Goal: Task Accomplishment & Management: Manage account settings

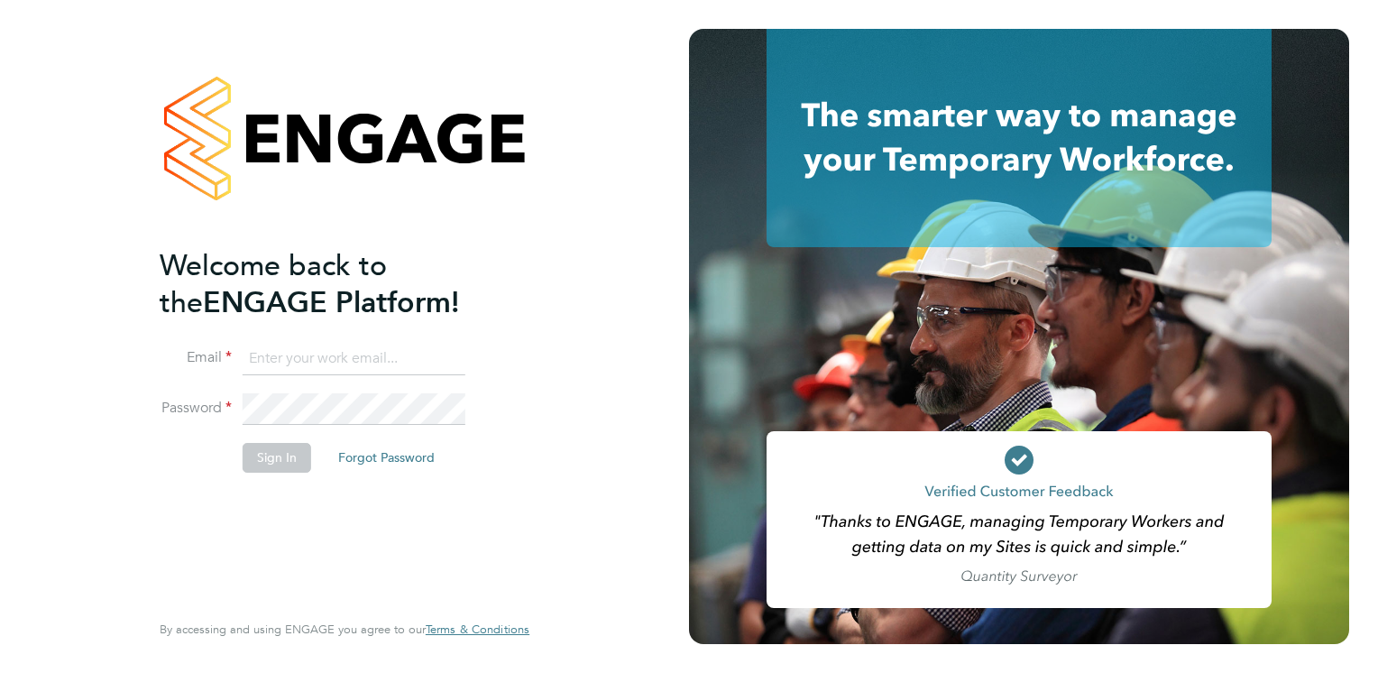
type input "Mia.Eckersley@ganymedesolutions.co.uk"
click at [272, 467] on button "Sign In" at bounding box center [277, 457] width 69 height 29
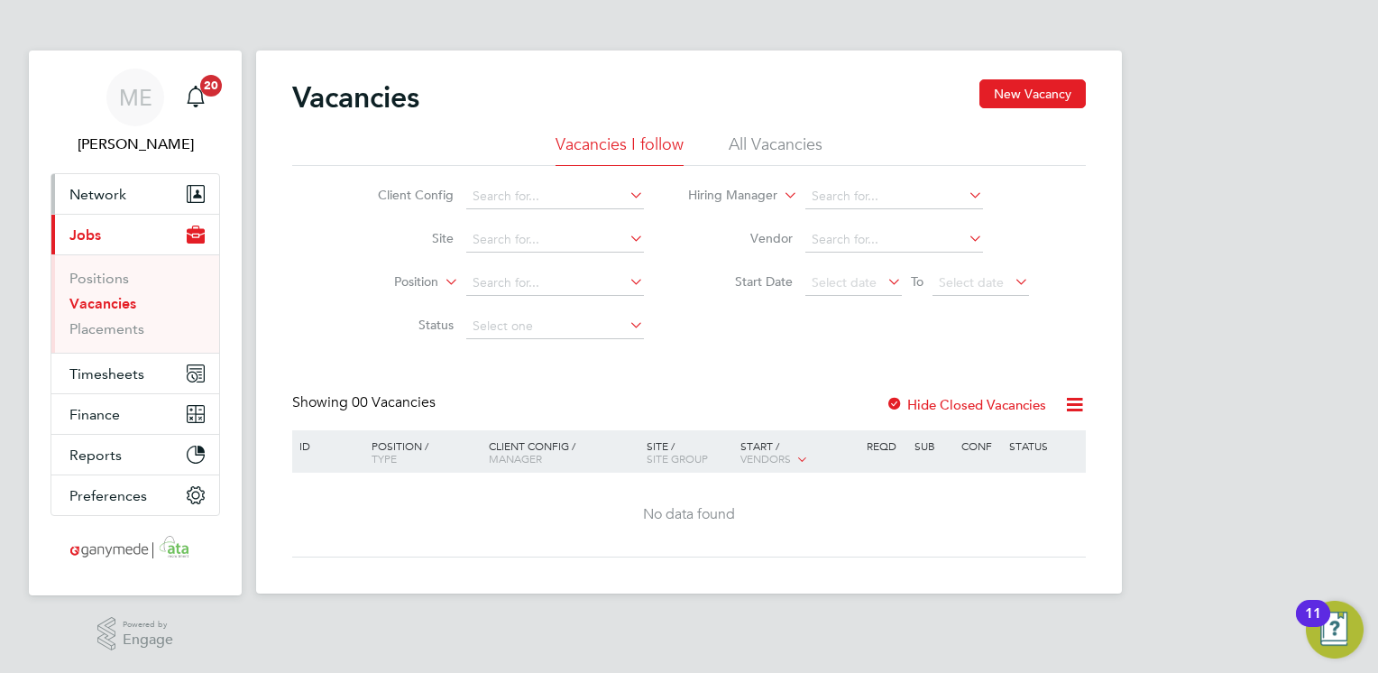
click at [119, 193] on span "Network" at bounding box center [97, 194] width 57 height 17
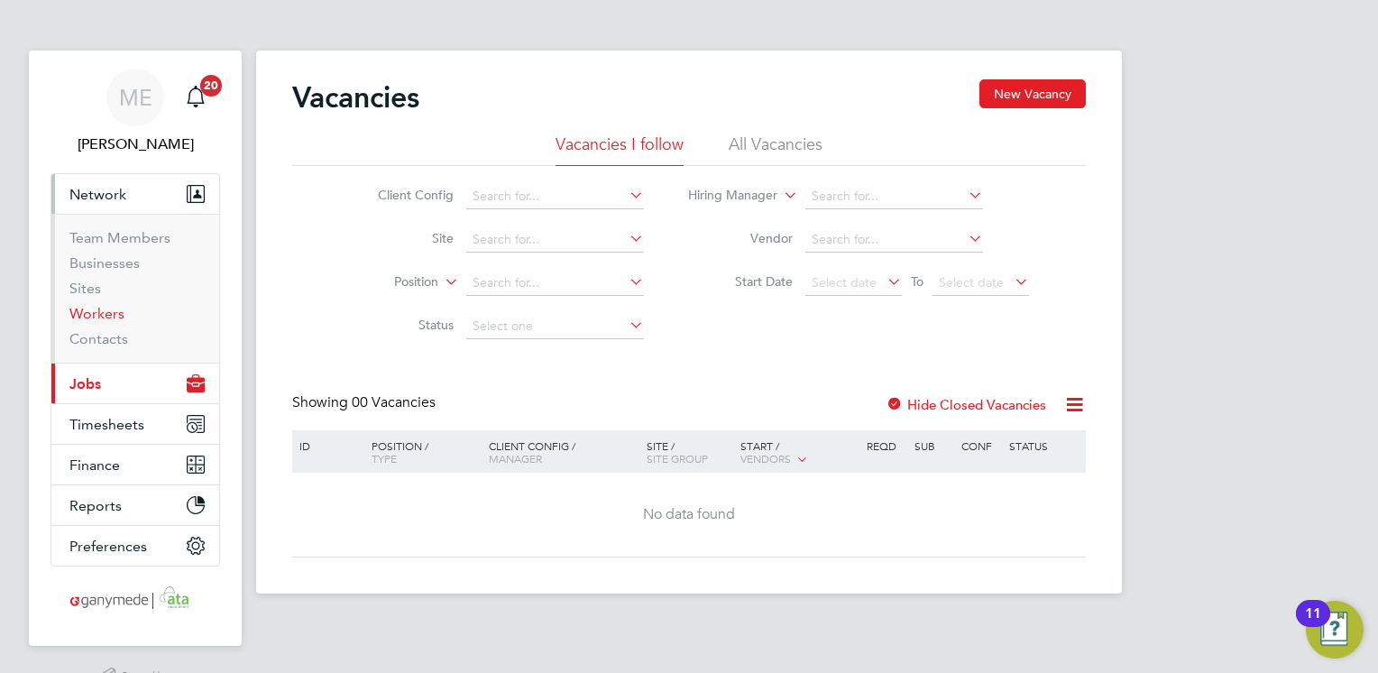
click at [100, 311] on link "Workers" at bounding box center [96, 313] width 55 height 17
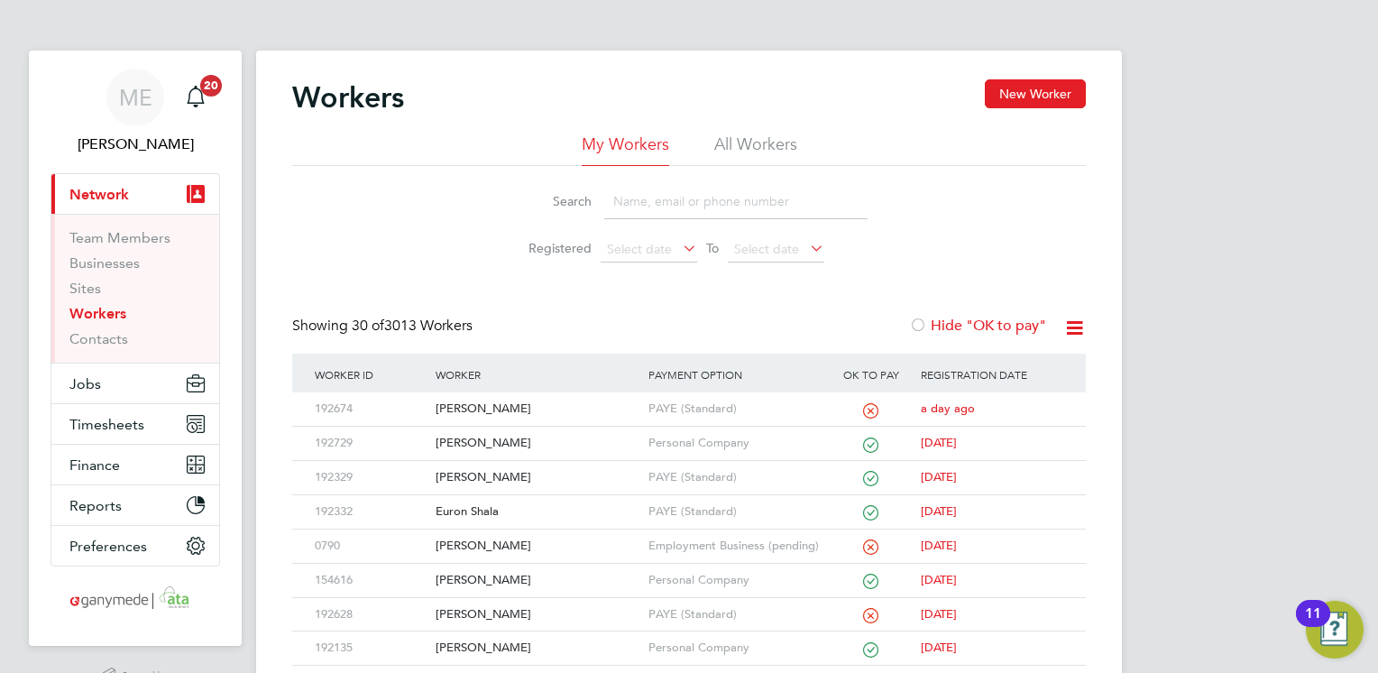
click at [625, 190] on input at bounding box center [735, 201] width 263 height 35
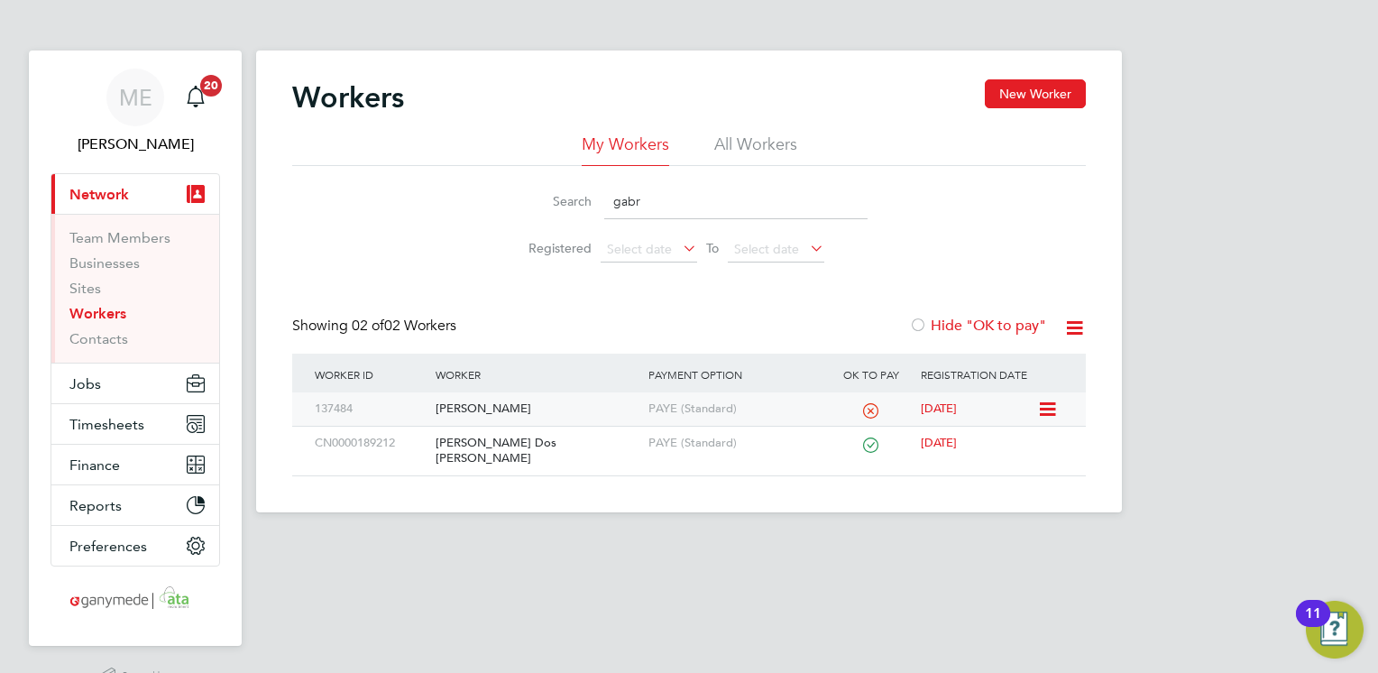
click at [572, 409] on div "[PERSON_NAME]" at bounding box center [537, 408] width 212 height 33
click at [660, 182] on li "Search gabr" at bounding box center [689, 201] width 402 height 53
click at [649, 198] on input "gabr" at bounding box center [735, 201] width 263 height 35
type input "g"
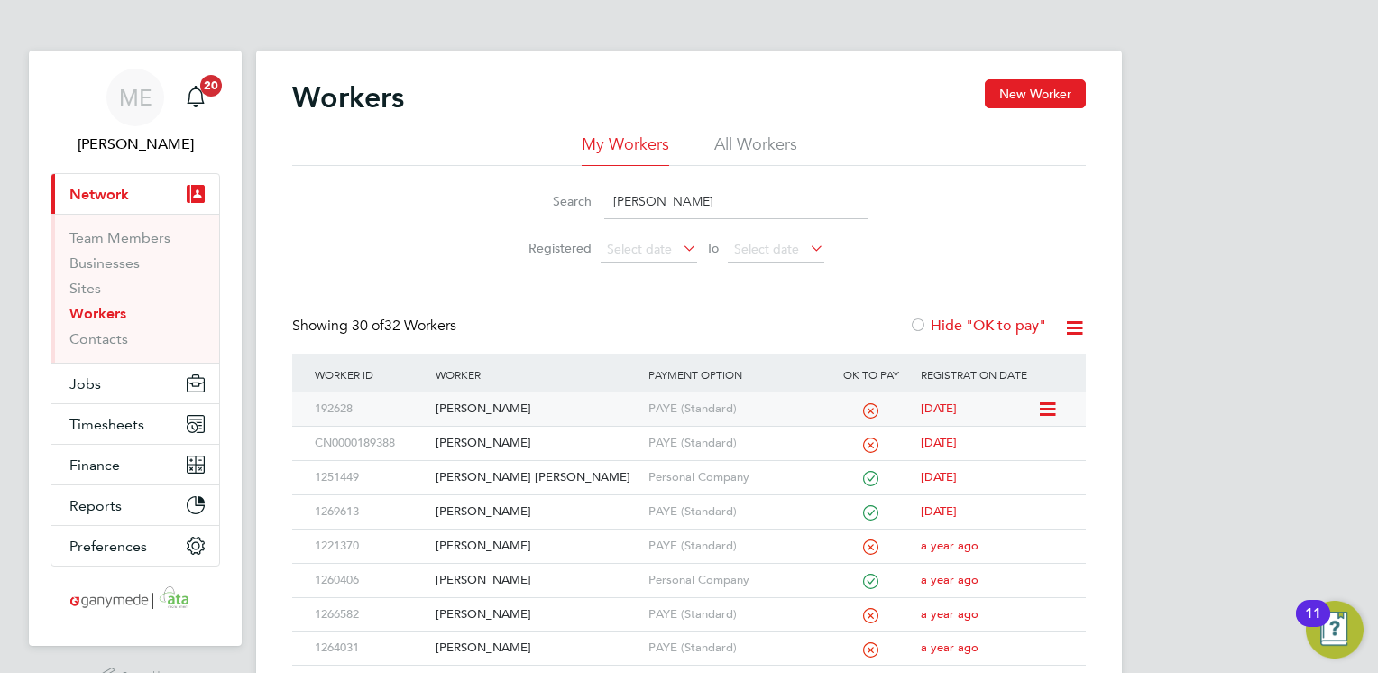
type input "steven"
click at [614, 410] on div "[PERSON_NAME]" at bounding box center [537, 408] width 212 height 33
drag, startPoint x: 660, startPoint y: 190, endPoint x: 592, endPoint y: 198, distance: 69.0
click at [592, 198] on div "Search steven" at bounding box center [689, 201] width 357 height 35
type input "john"
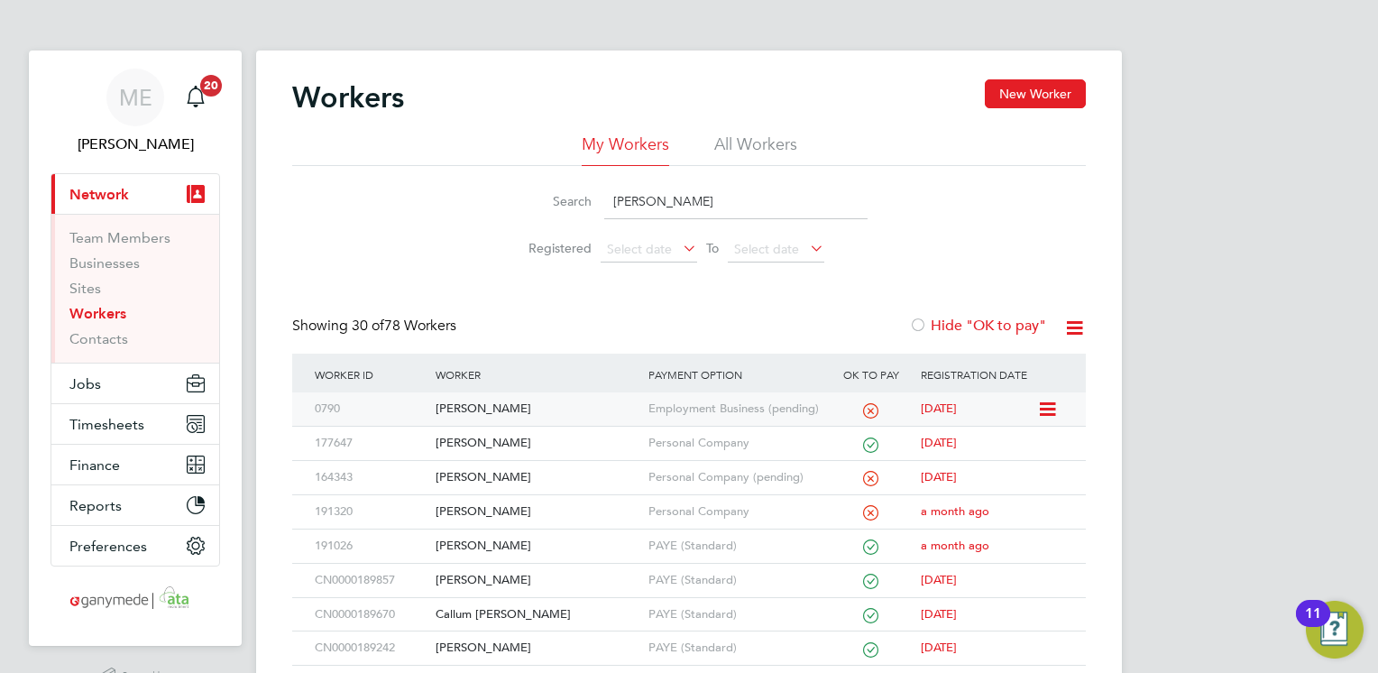
click at [588, 414] on div "[PERSON_NAME]" at bounding box center [537, 408] width 212 height 33
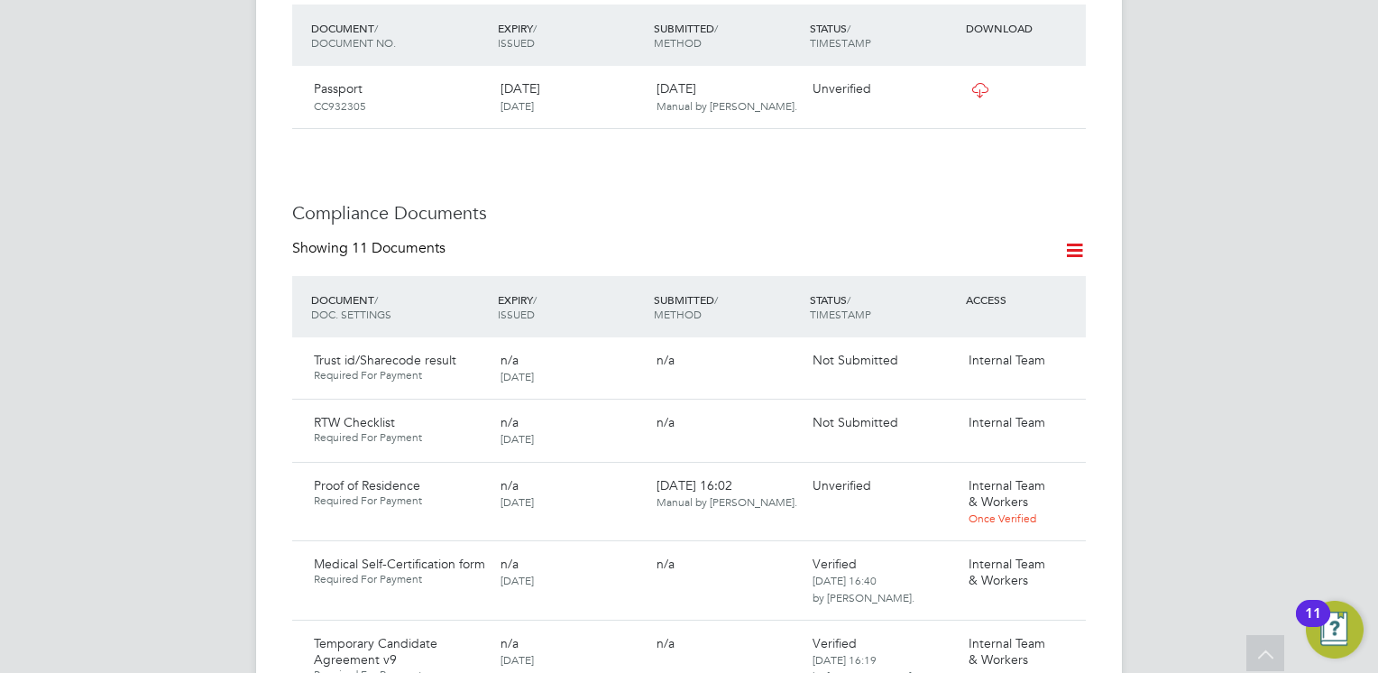
scroll to position [902, 0]
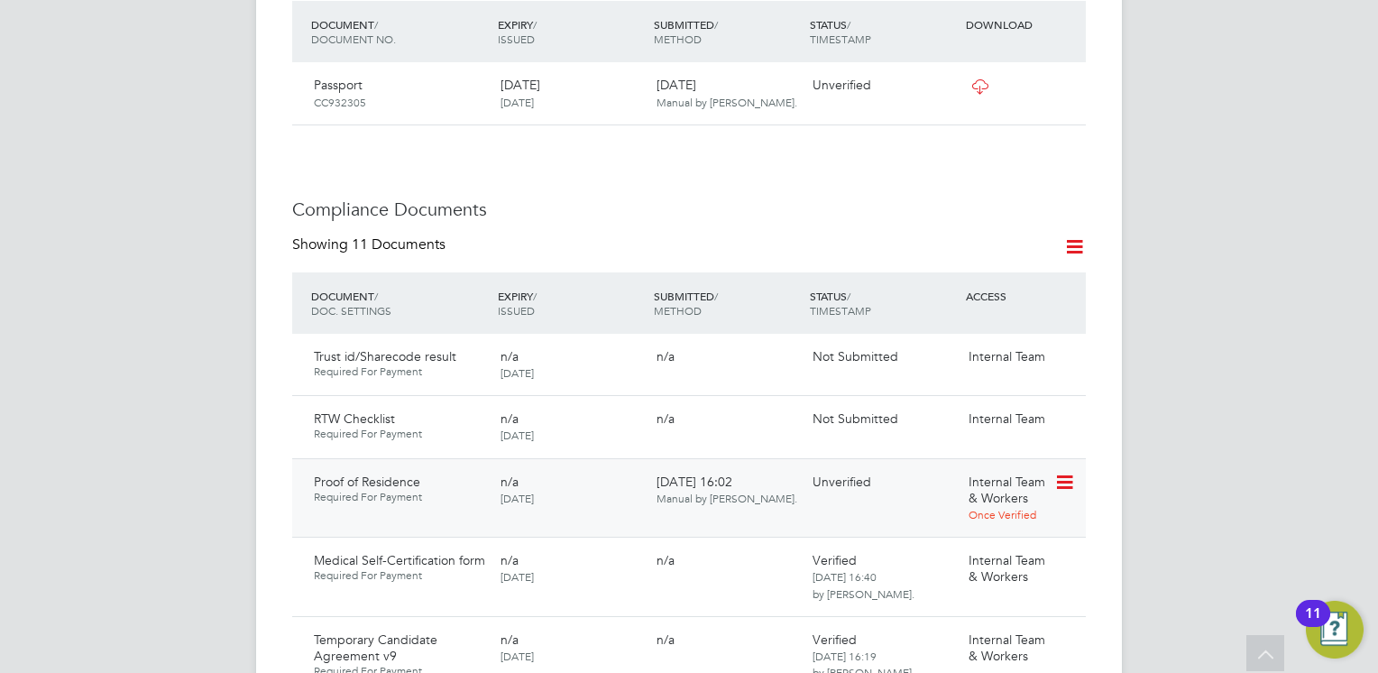
click at [1061, 472] on icon at bounding box center [1063, 483] width 18 height 22
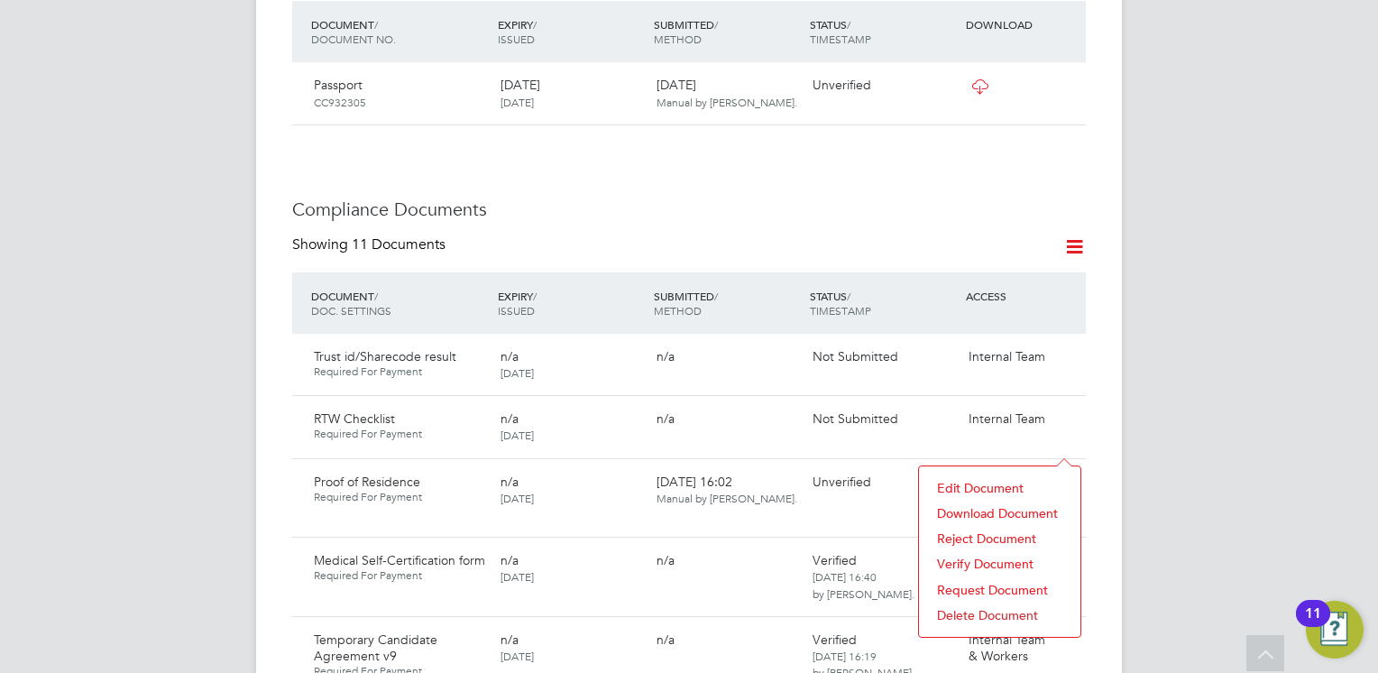
click at [977, 511] on li "Download Document" at bounding box center [999, 513] width 143 height 25
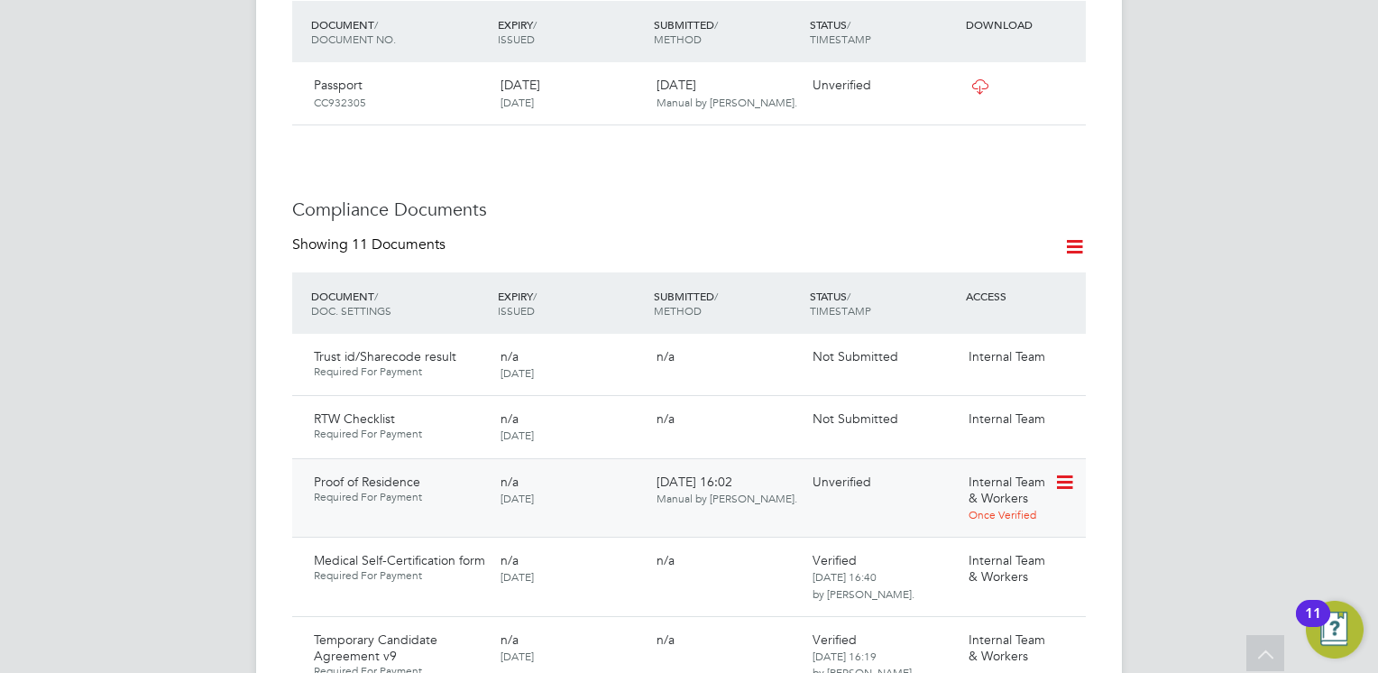
click at [1068, 472] on icon at bounding box center [1063, 483] width 18 height 22
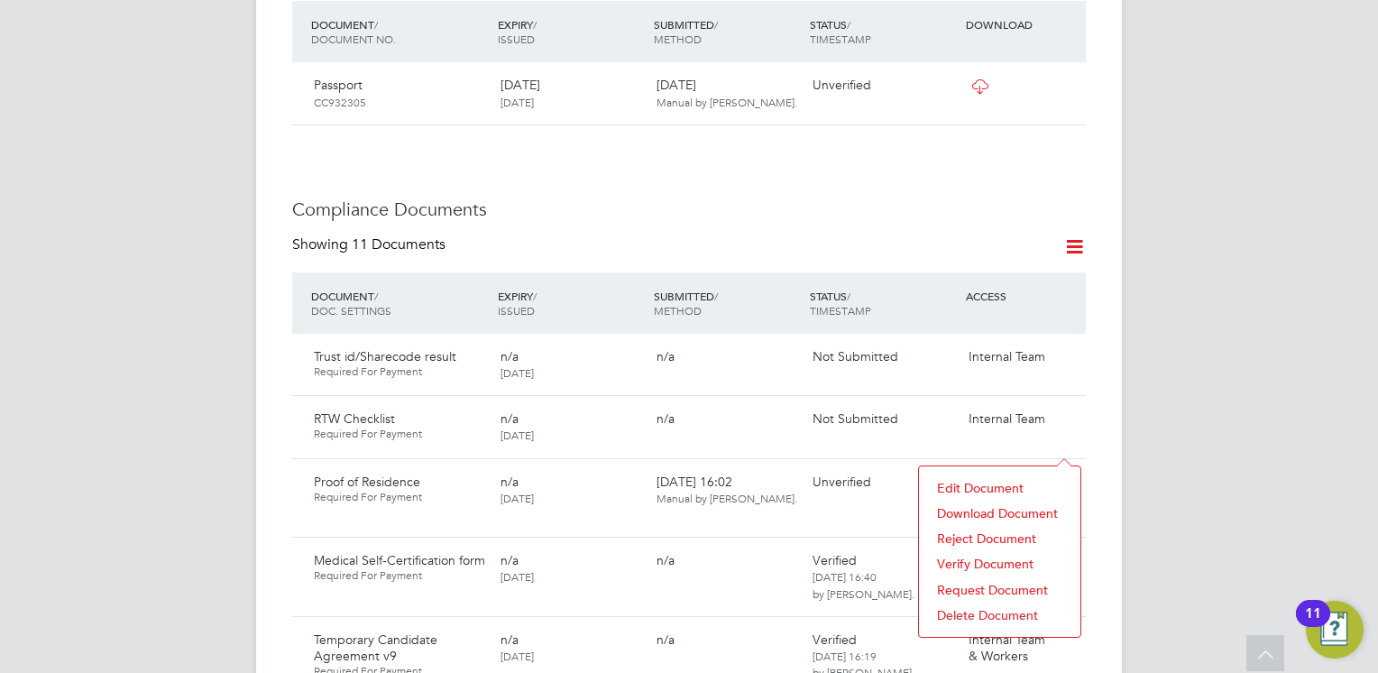
click at [970, 529] on li "Reject Document" at bounding box center [999, 538] width 143 height 25
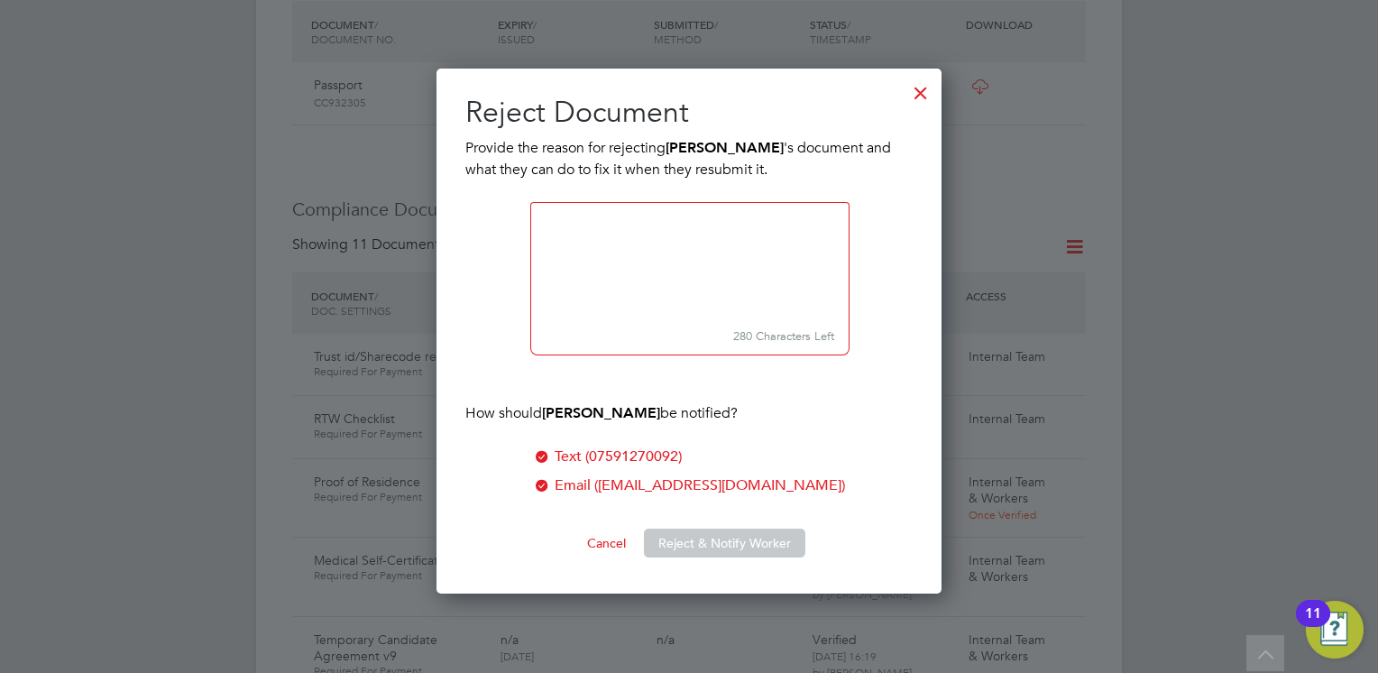
scroll to position [526, 506]
click at [665, 266] on textarea at bounding box center [689, 262] width 319 height 120
paste textarea "Please upload a Full Drivers Licence or a Utilities bill (not a mobile phone bi…"
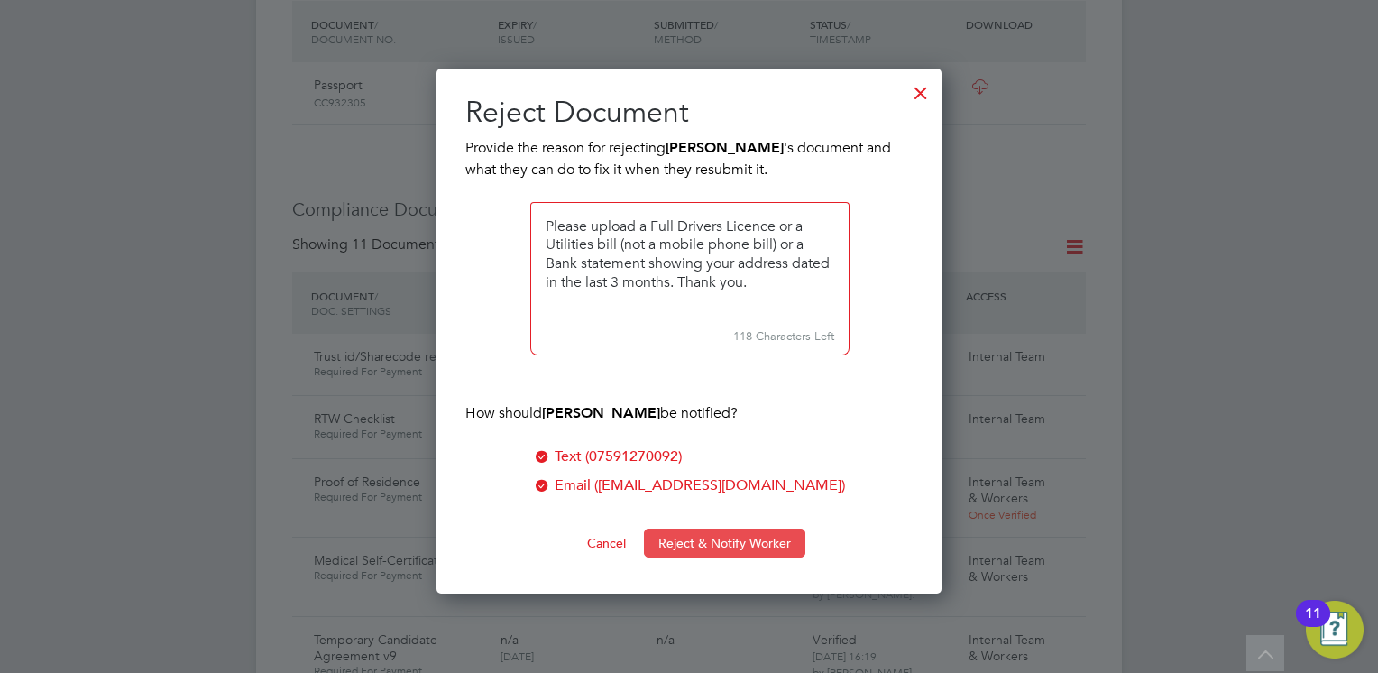
type textarea "Please upload a Full Drivers Licence or a Utilities bill (not a mobile phone bi…"
click at [685, 541] on button "Reject & Notify Worker" at bounding box center [724, 543] width 161 height 29
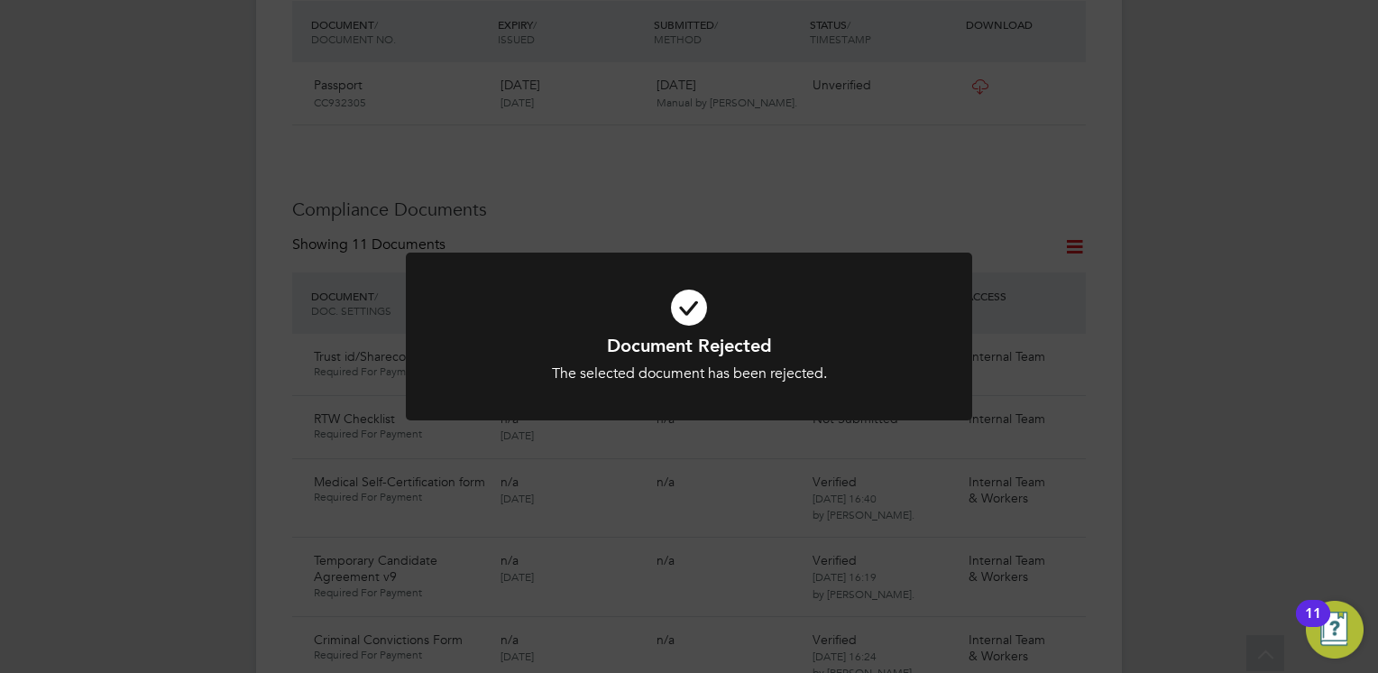
click at [685, 365] on div "The selected document has been rejected." at bounding box center [689, 373] width 469 height 19
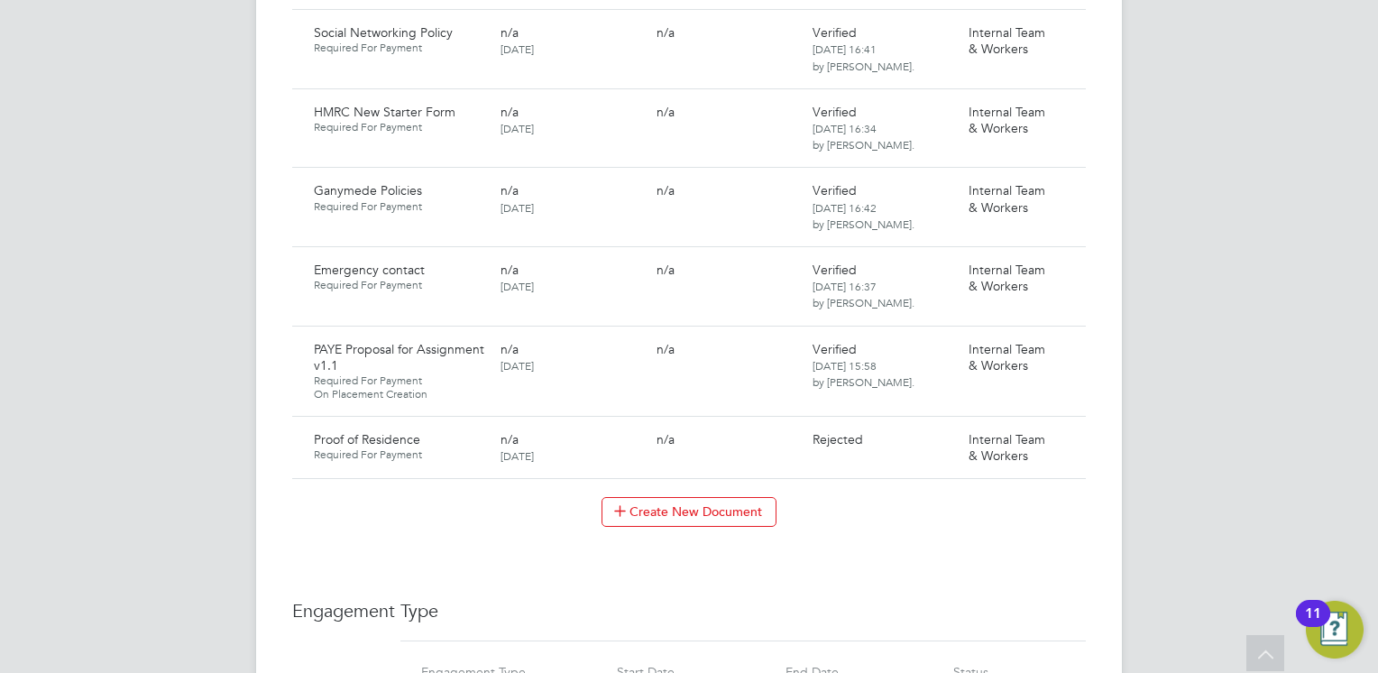
scroll to position [1768, 0]
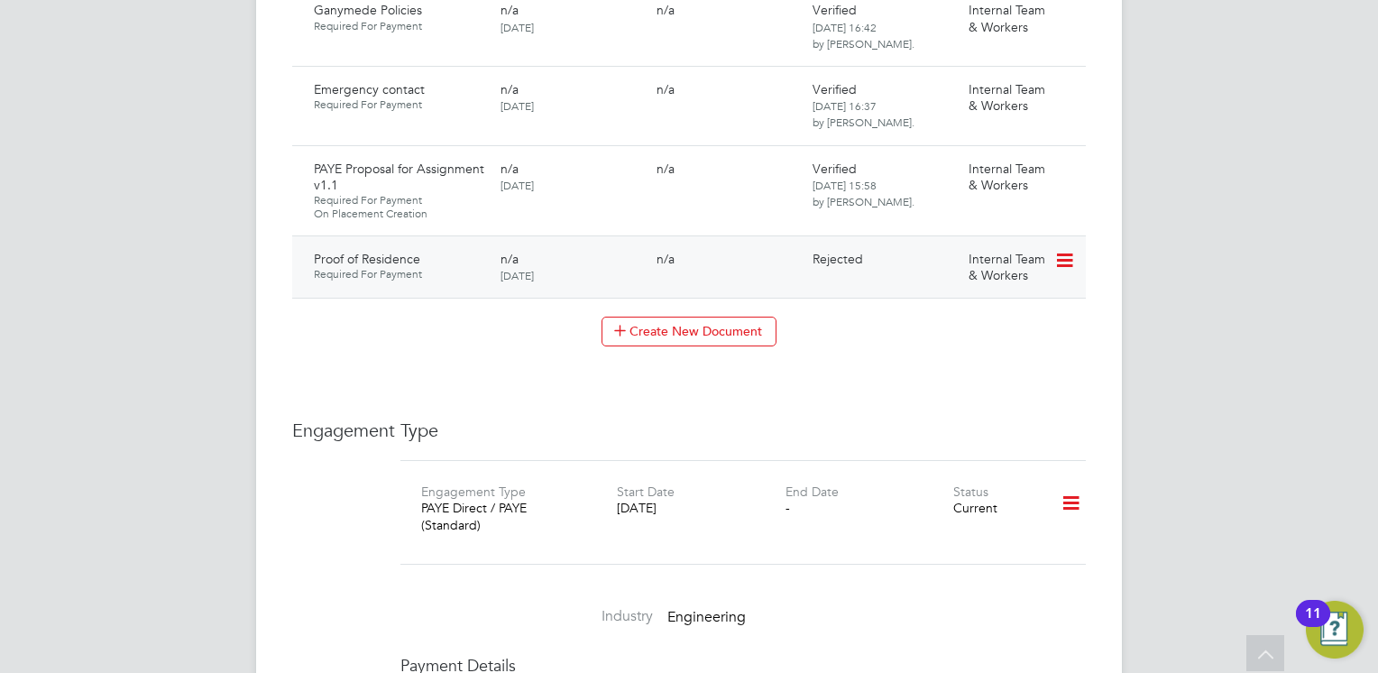
click at [1054, 250] on icon at bounding box center [1063, 261] width 18 height 22
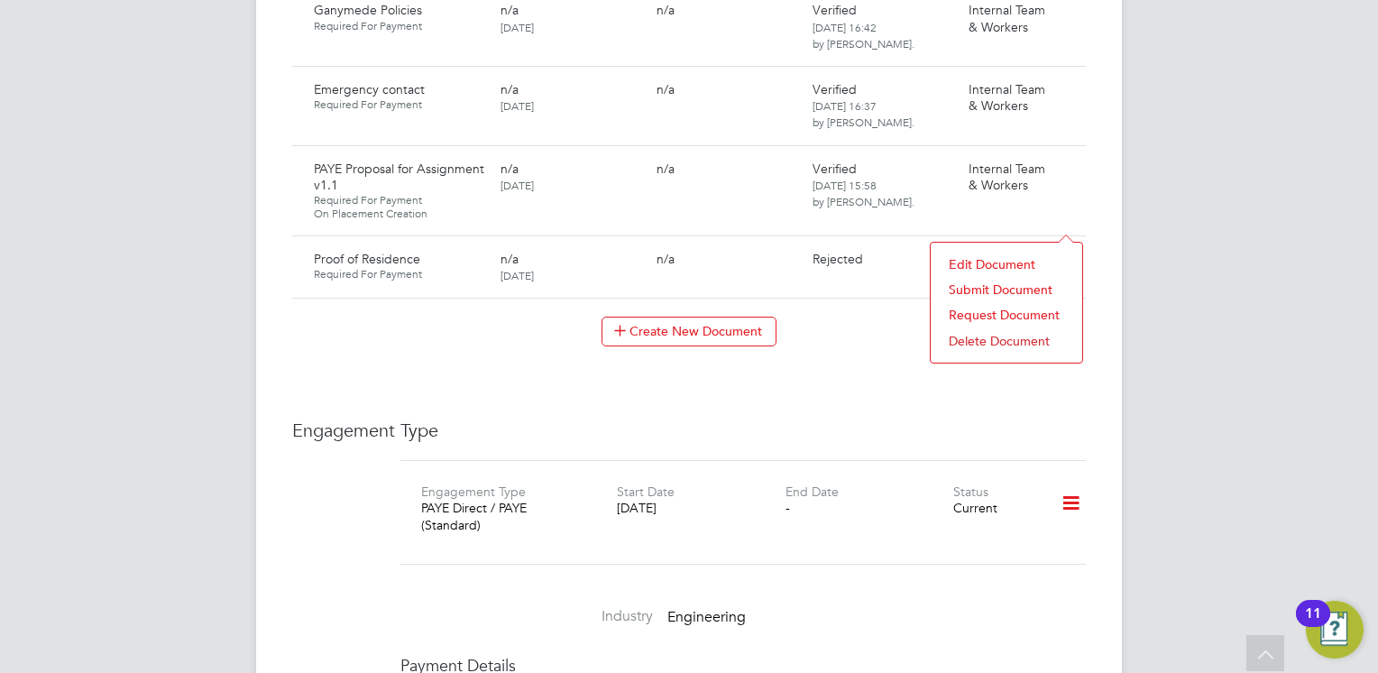
click at [982, 315] on li "Request Document" at bounding box center [1006, 314] width 133 height 25
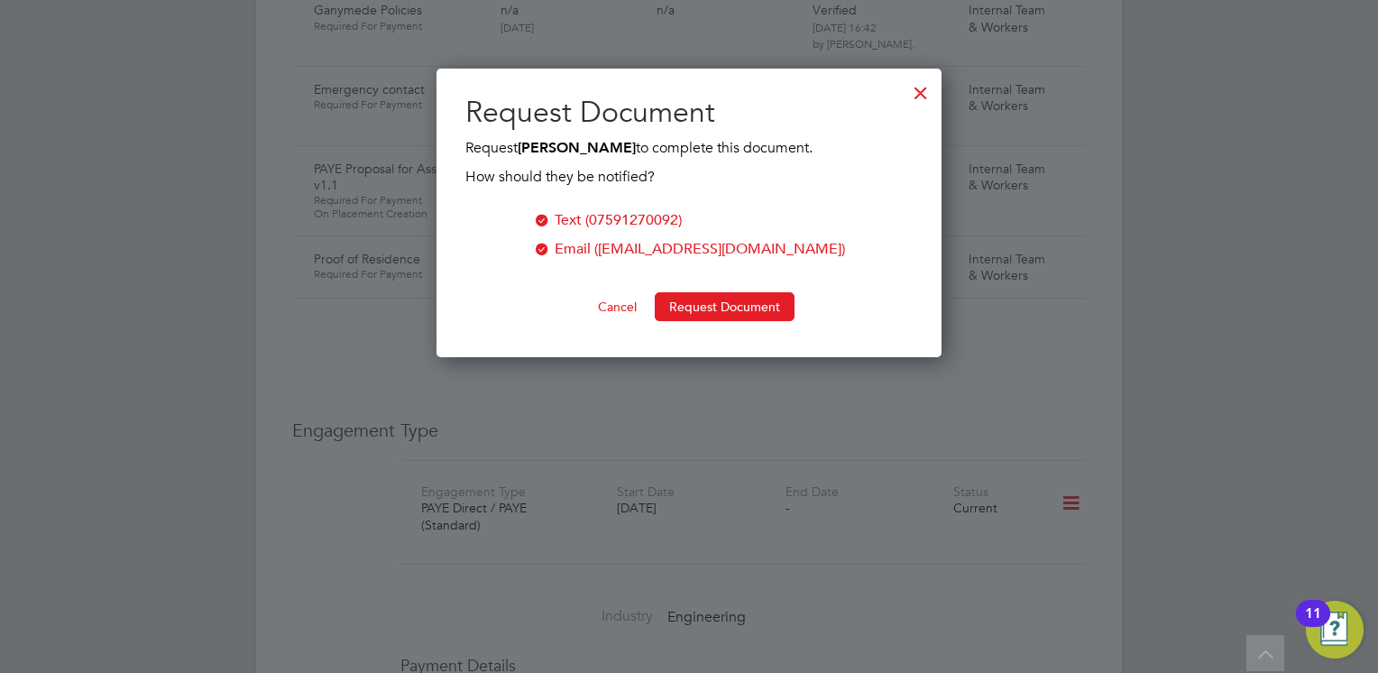
scroll to position [289, 506]
click at [736, 309] on button "Request Document" at bounding box center [725, 306] width 140 height 29
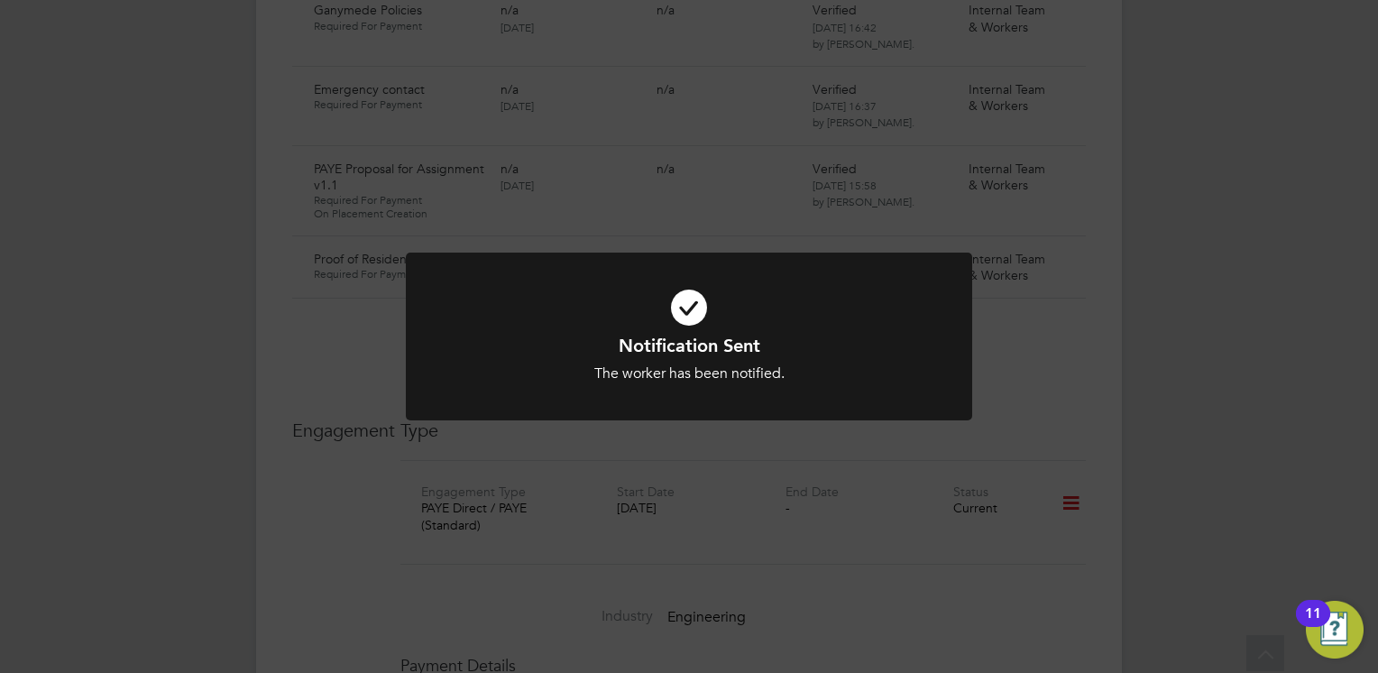
click at [672, 308] on icon at bounding box center [689, 307] width 469 height 70
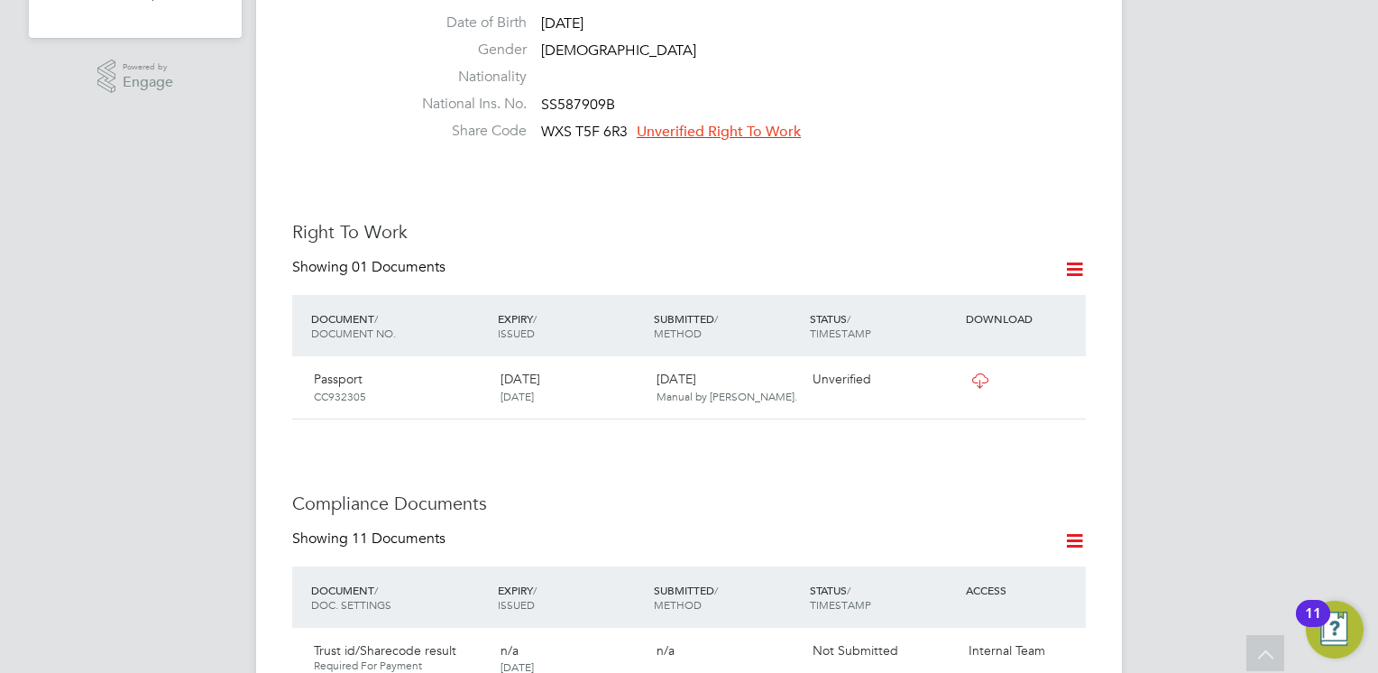
scroll to position [577, 0]
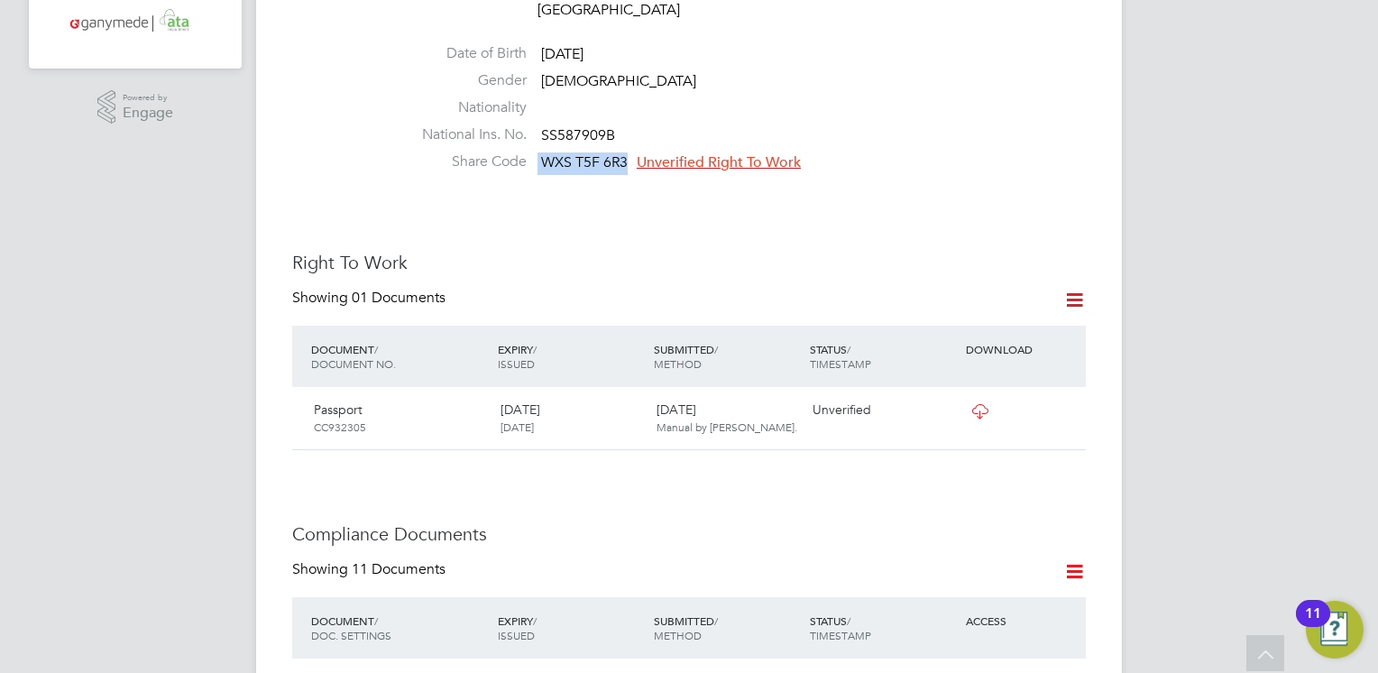
drag, startPoint x: 625, startPoint y: 124, endPoint x: 538, endPoint y: 124, distance: 86.6
click at [538, 152] on li "Share Code WXS T5F 6R3 Unverified Right To Work" at bounding box center [742, 165] width 685 height 27
copy li "WXS T5F 6R3"
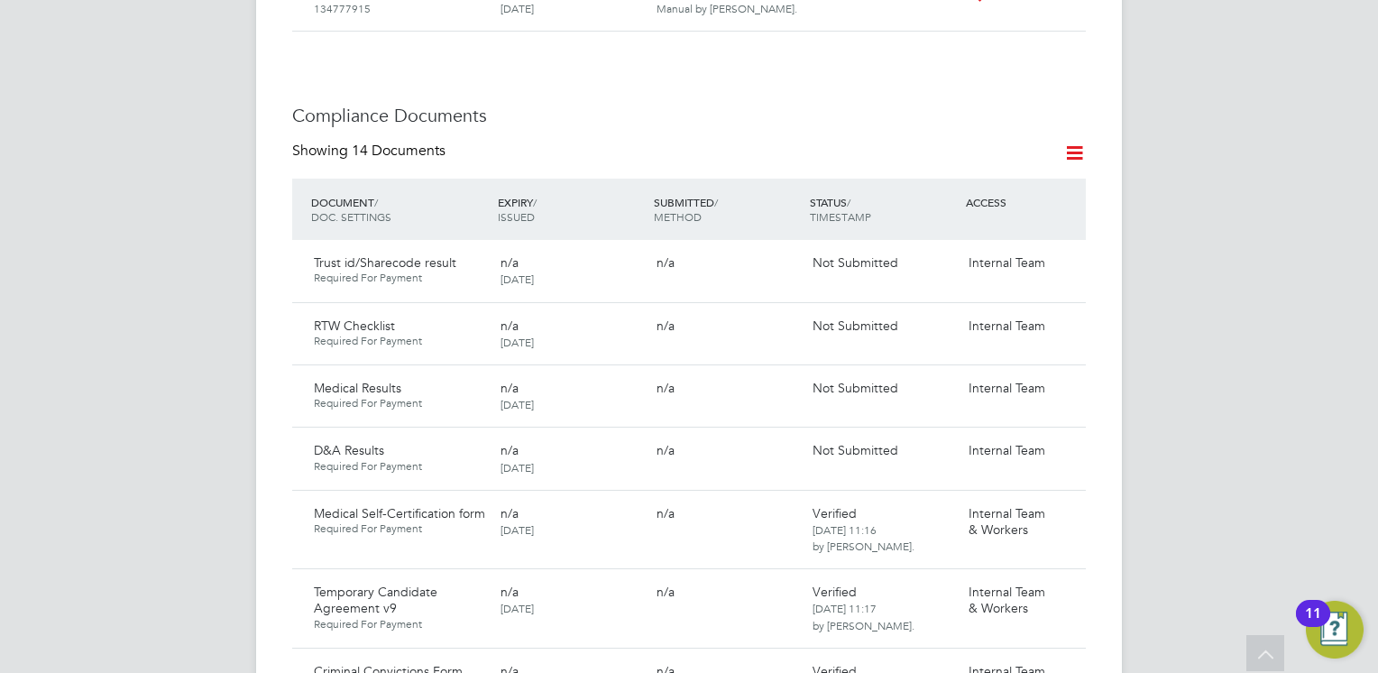
scroll to position [902, 0]
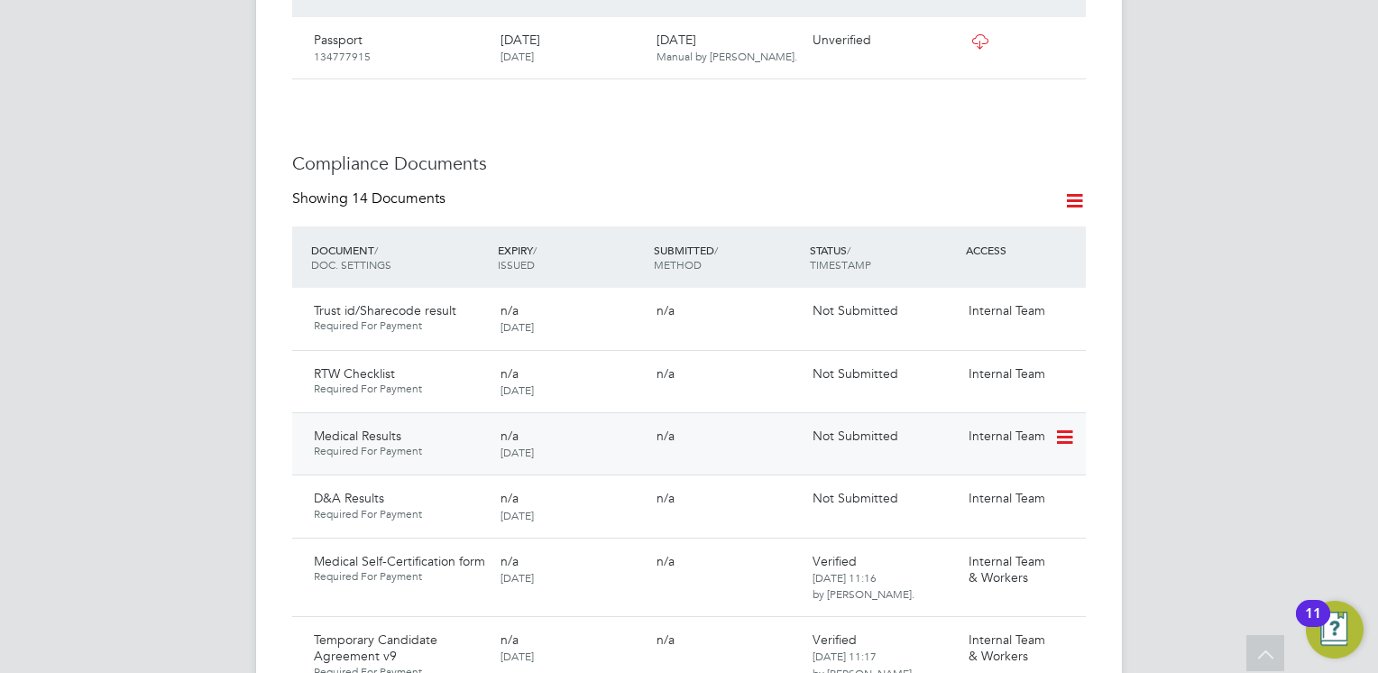
click at [1065, 427] on icon at bounding box center [1063, 438] width 18 height 22
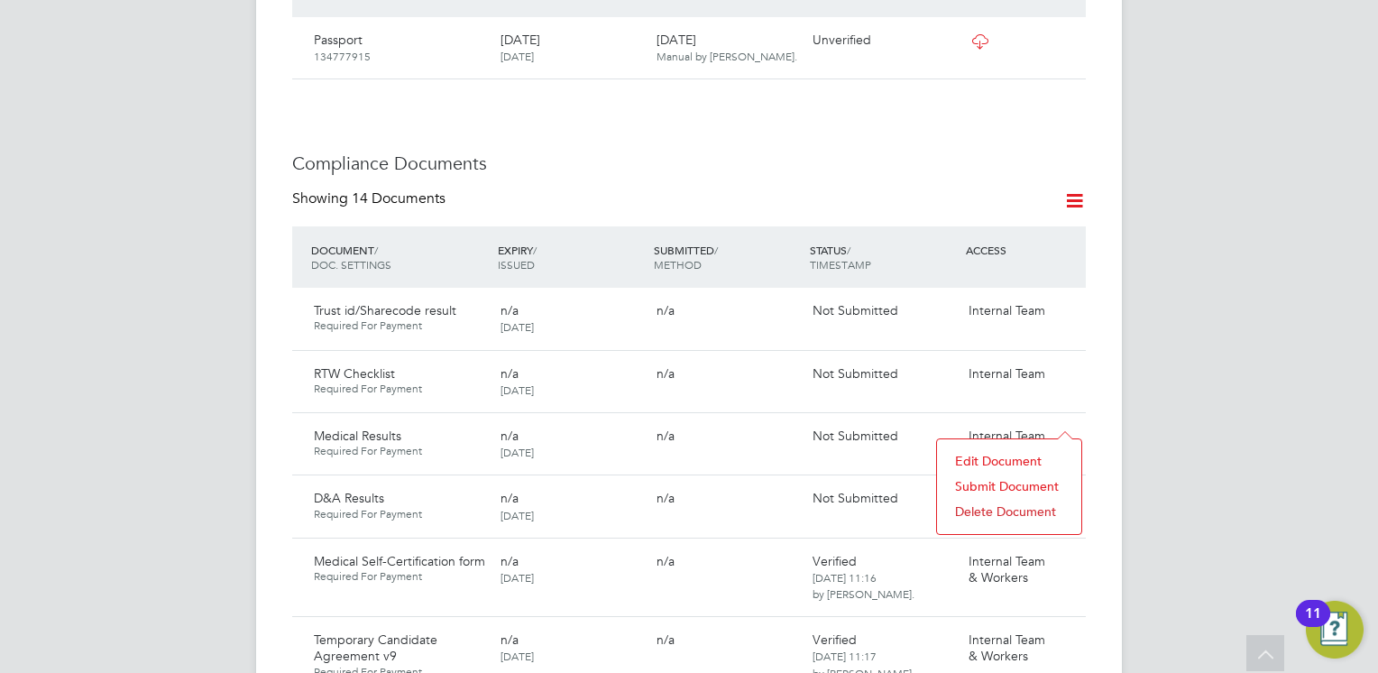
click at [967, 479] on li "Submit Document" at bounding box center [1009, 486] width 126 height 25
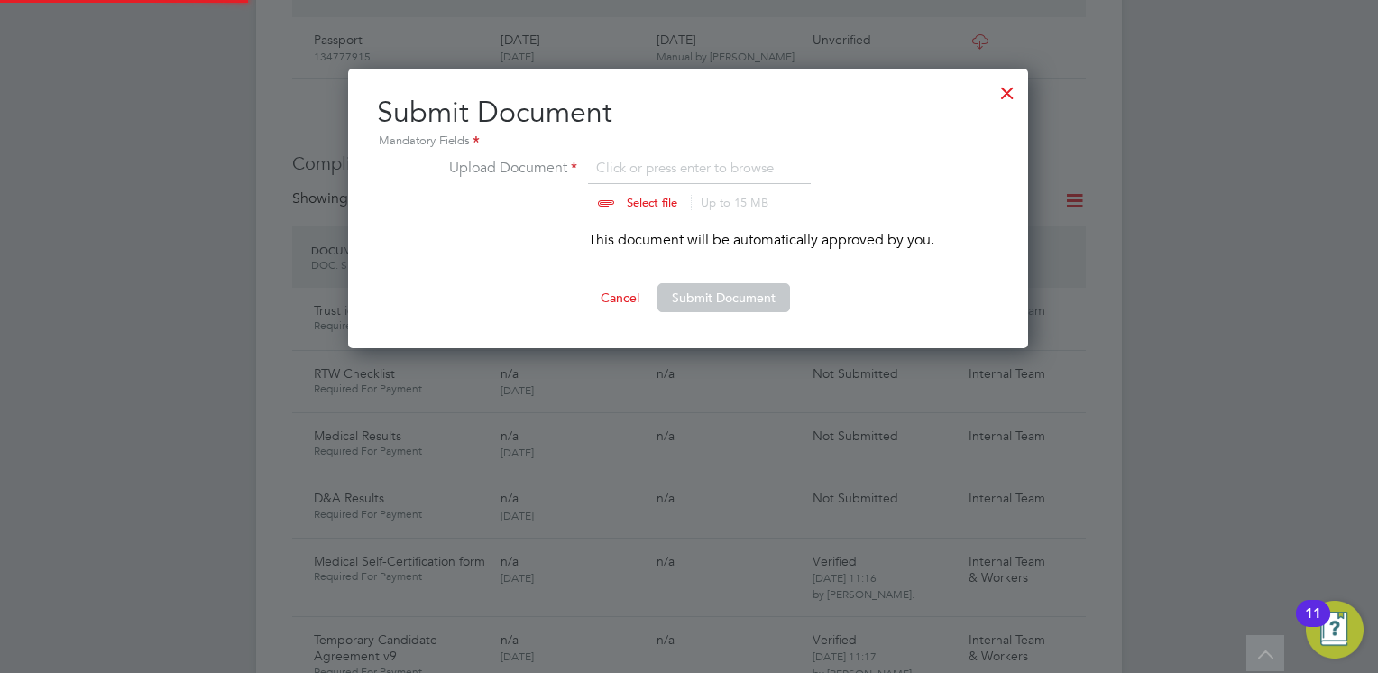
scroll to position [280, 682]
click at [628, 197] on input "file" at bounding box center [669, 184] width 283 height 54
type input "C:\fakepath\2014e2b4-4767-49b4-a105-699cf2abcefa_V1.pdf"
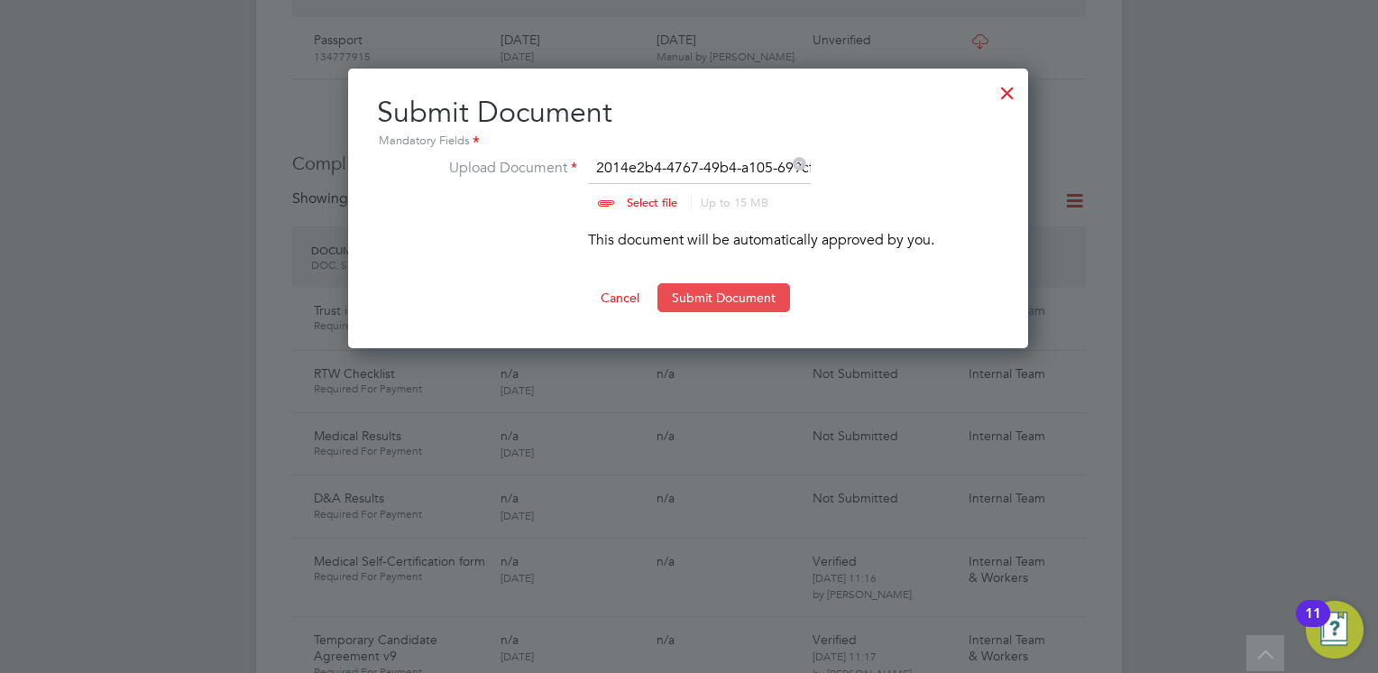
click at [725, 293] on button "Submit Document" at bounding box center [724, 297] width 133 height 29
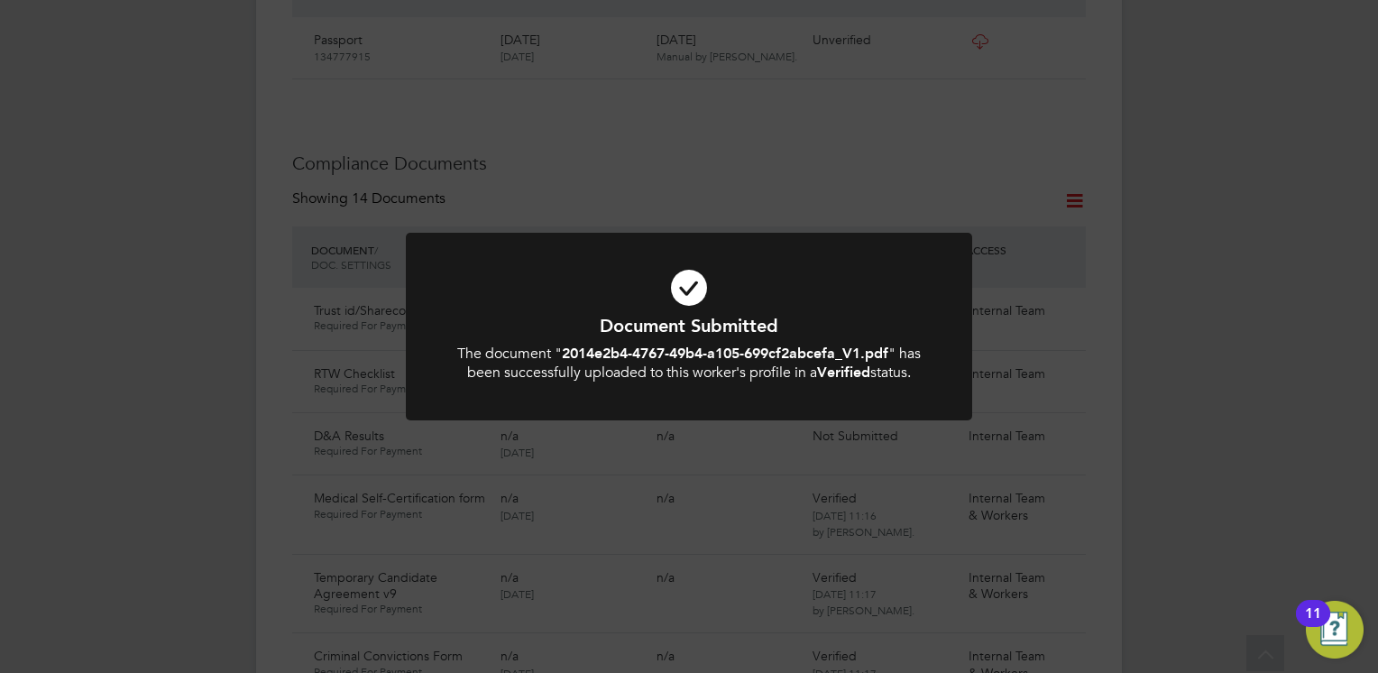
click at [763, 376] on div "The document " 2014e2b4-4767-49b4-a105-699cf2abcefa_V1.pdf " has been successfu…" at bounding box center [689, 364] width 469 height 38
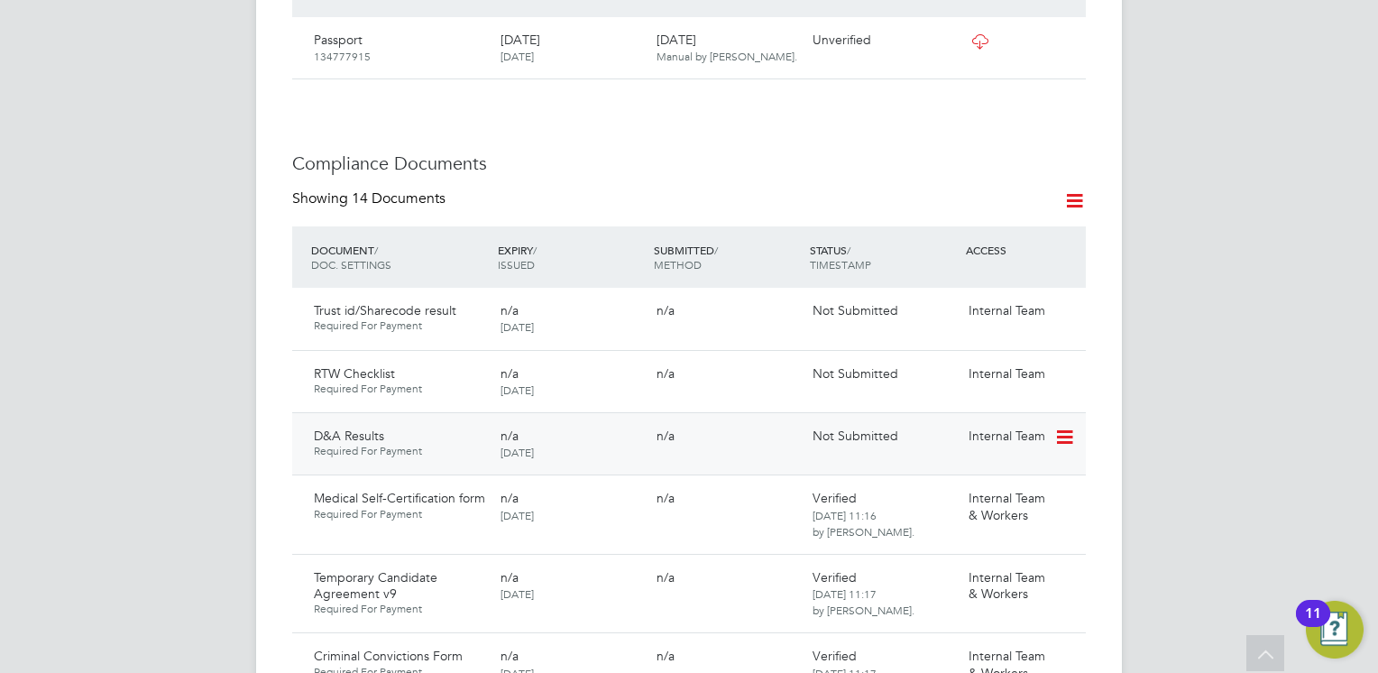
click at [1058, 427] on icon at bounding box center [1063, 438] width 18 height 22
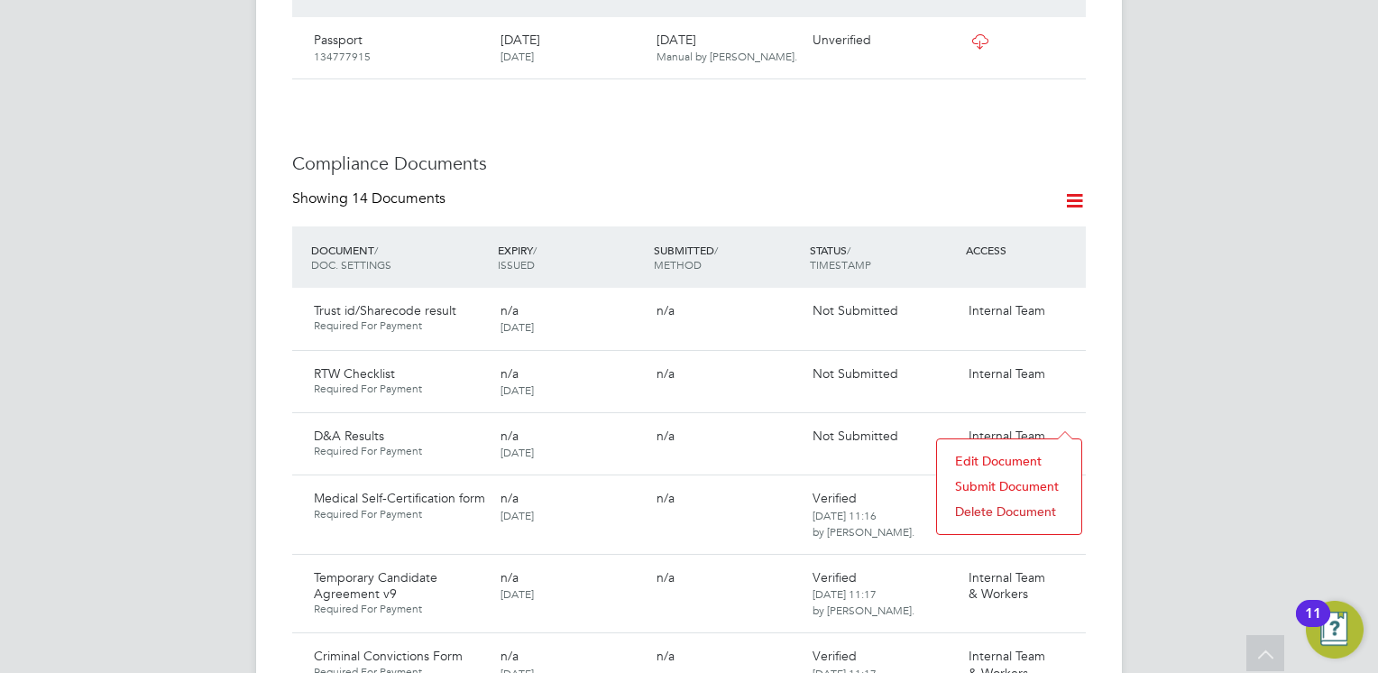
click at [962, 481] on li "Submit Document" at bounding box center [1009, 486] width 126 height 25
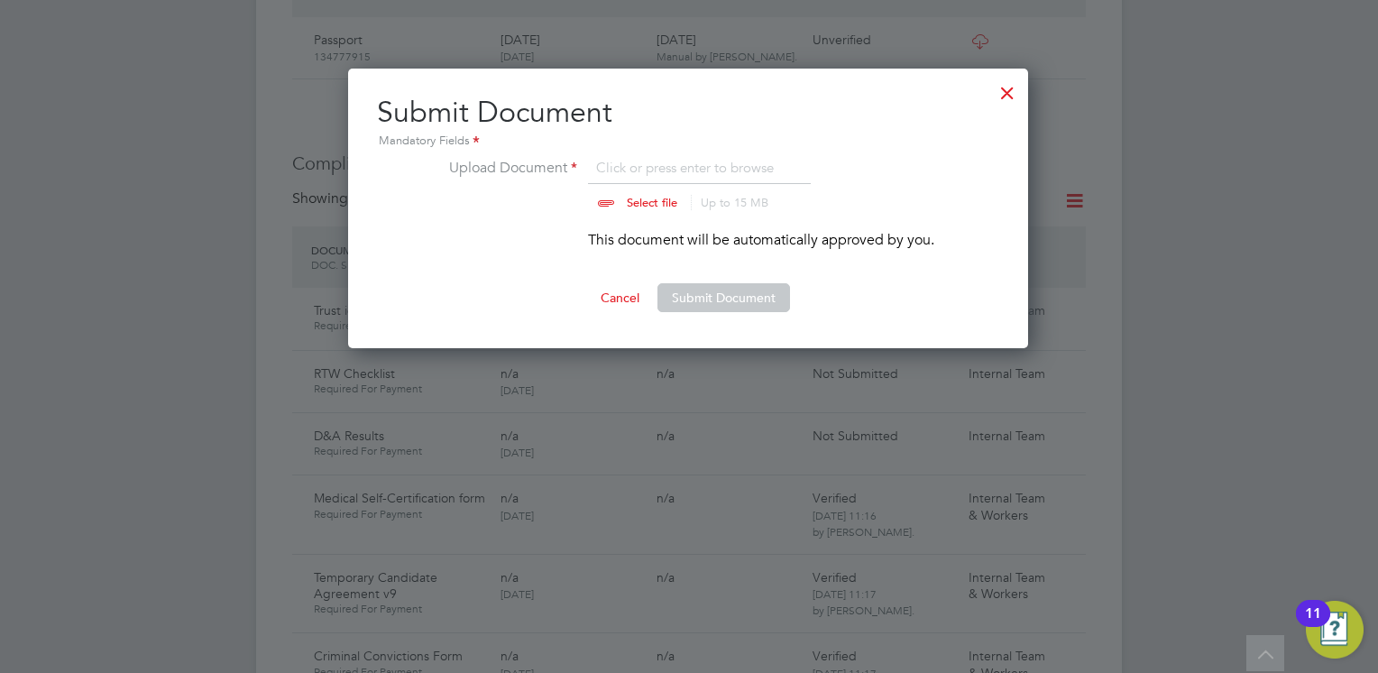
click at [649, 203] on input "file" at bounding box center [669, 184] width 283 height 54
type input "C:\fakepath\Steven SMITH-Non Sentinel _ HS2 Certificate.pdf"
click at [704, 303] on button "Submit Document" at bounding box center [724, 297] width 133 height 29
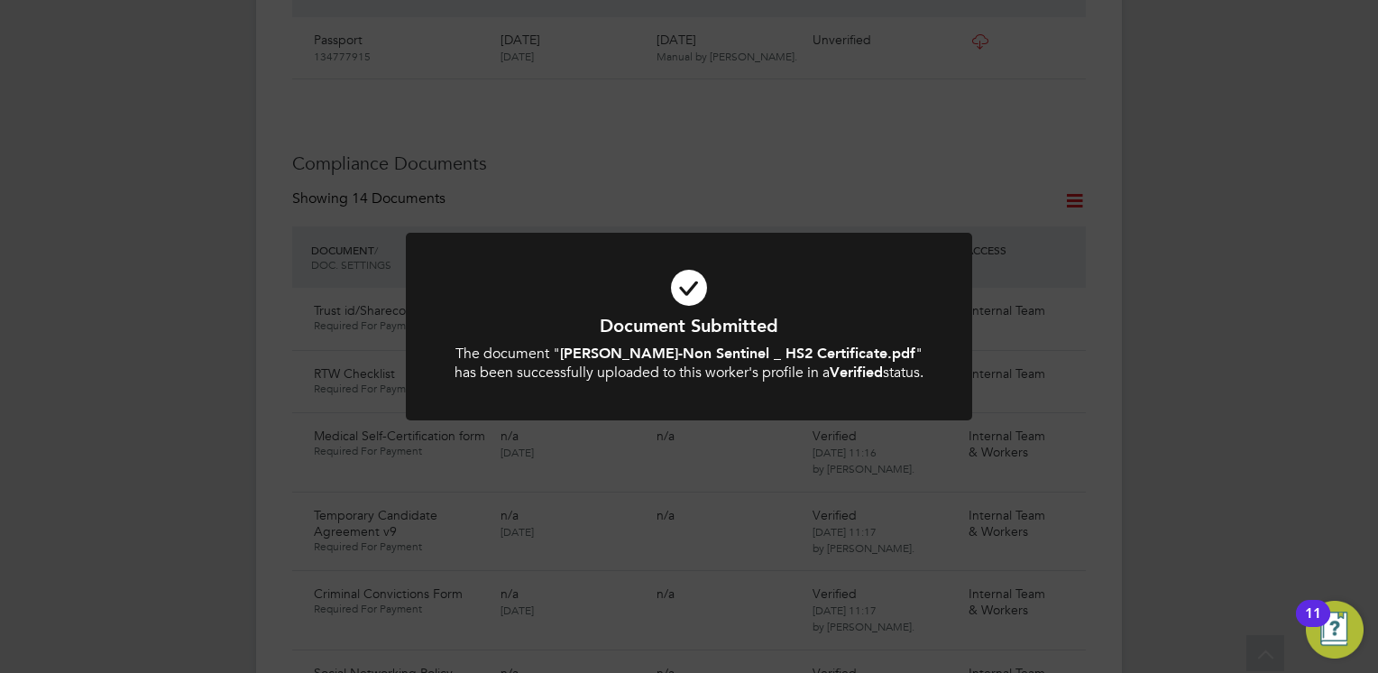
click at [704, 303] on icon at bounding box center [689, 288] width 469 height 70
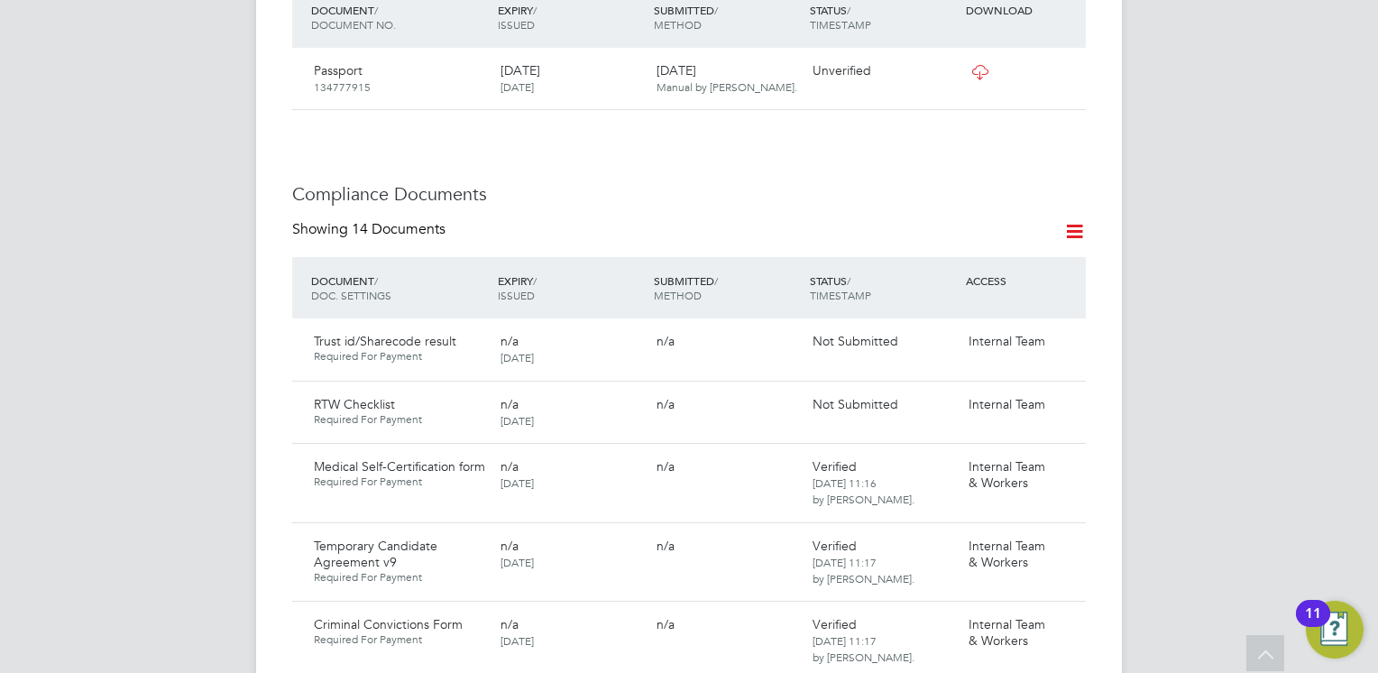
scroll to position [902, 0]
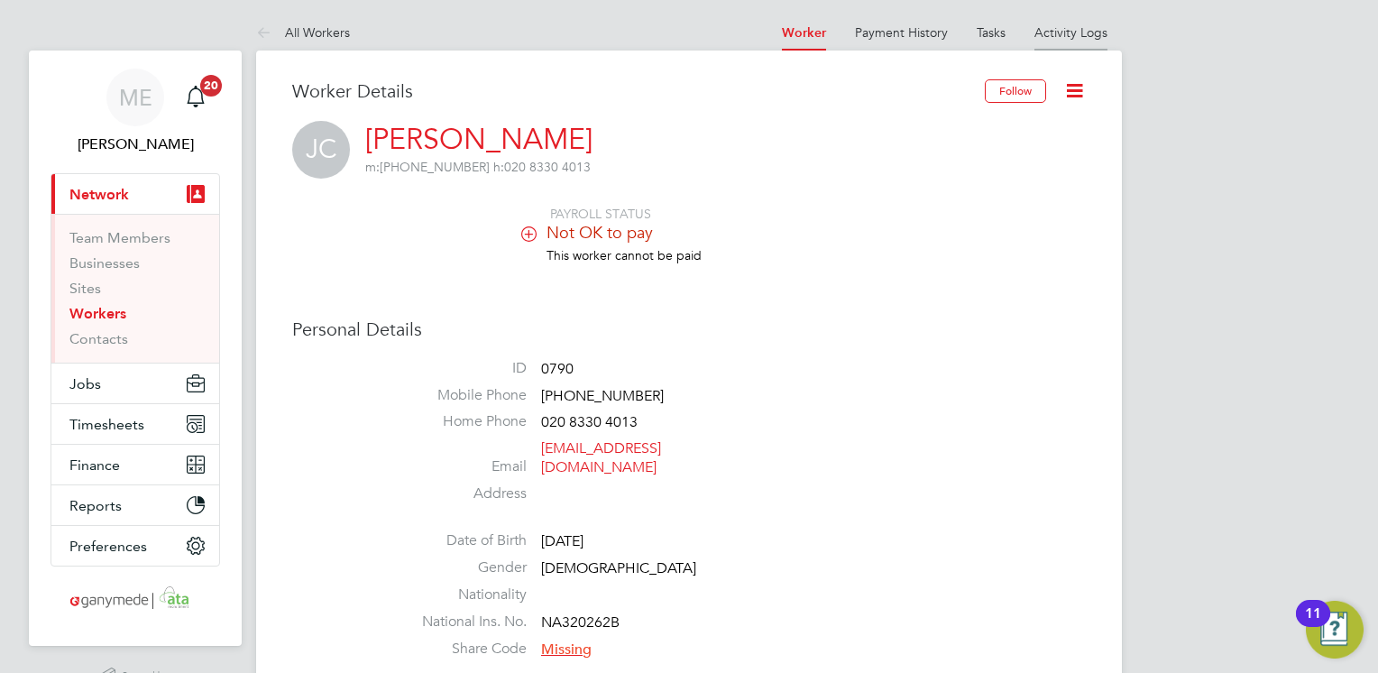
click at [1061, 39] on link "Activity Logs" at bounding box center [1071, 32] width 73 height 16
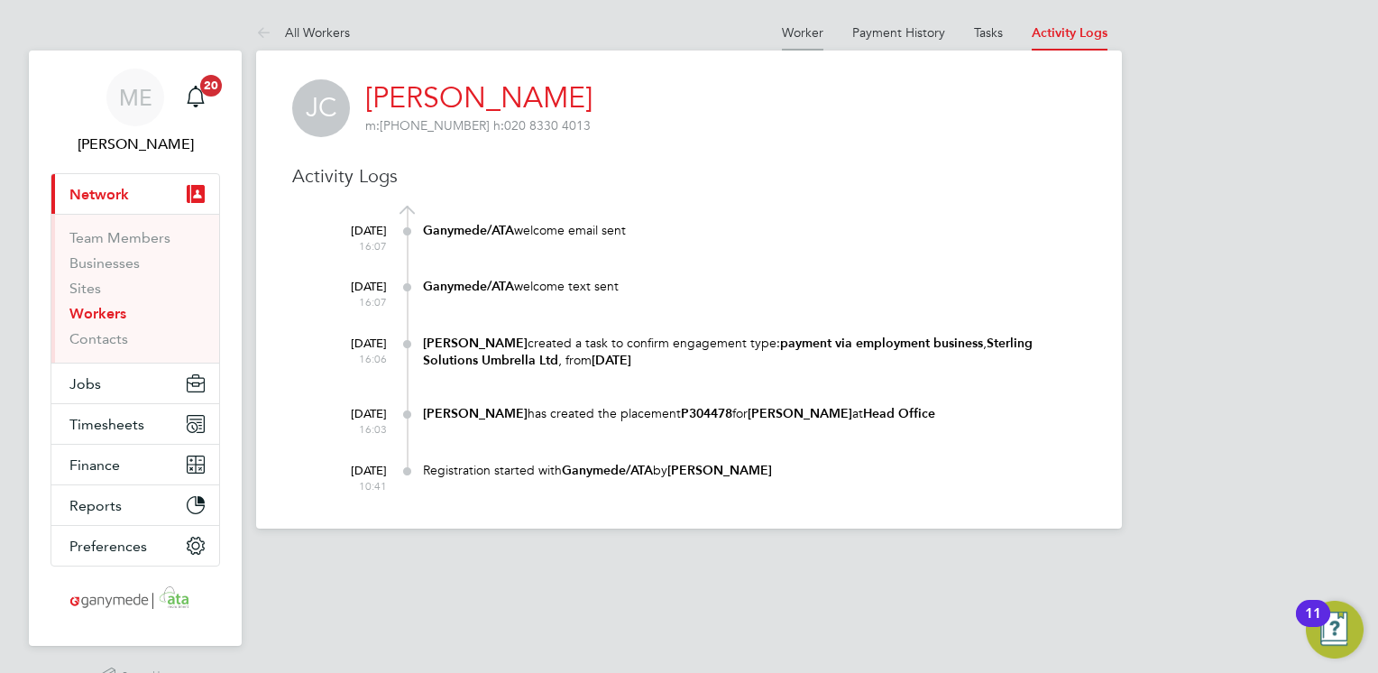
click at [787, 26] on link "Worker" at bounding box center [802, 32] width 41 height 16
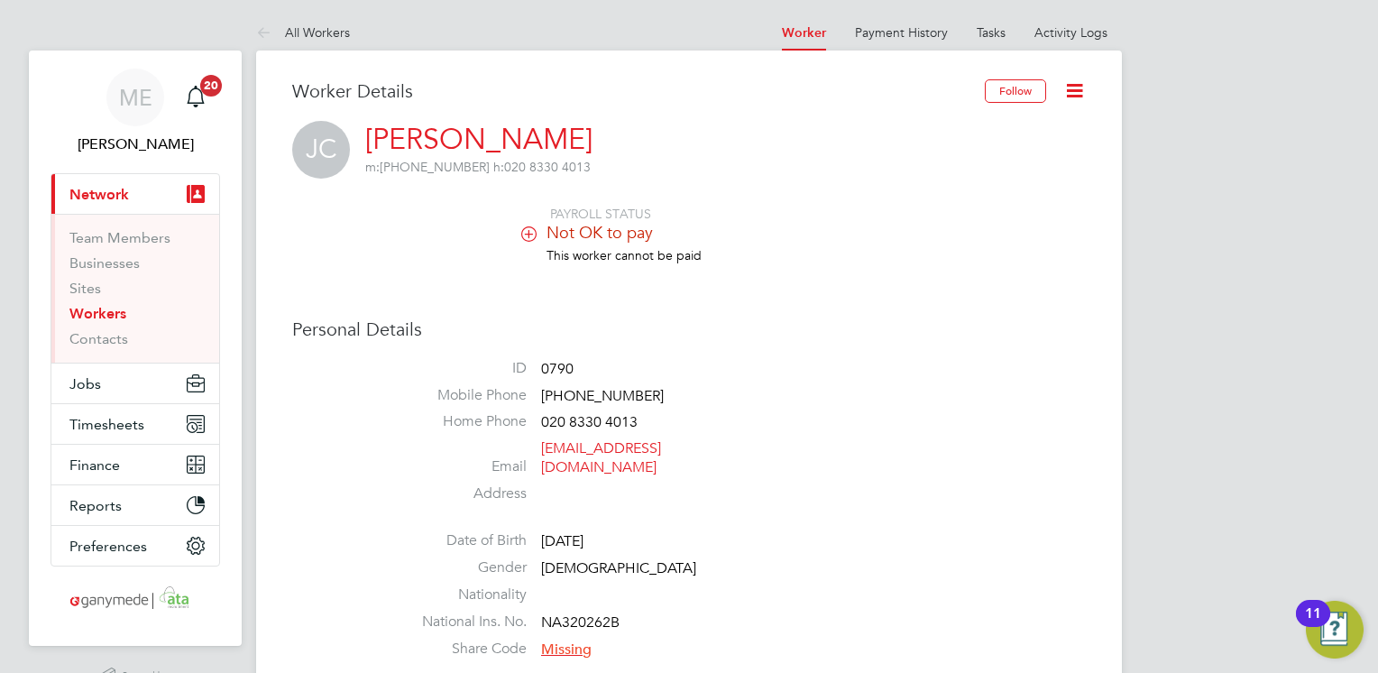
click at [1068, 80] on icon at bounding box center [1074, 90] width 23 height 23
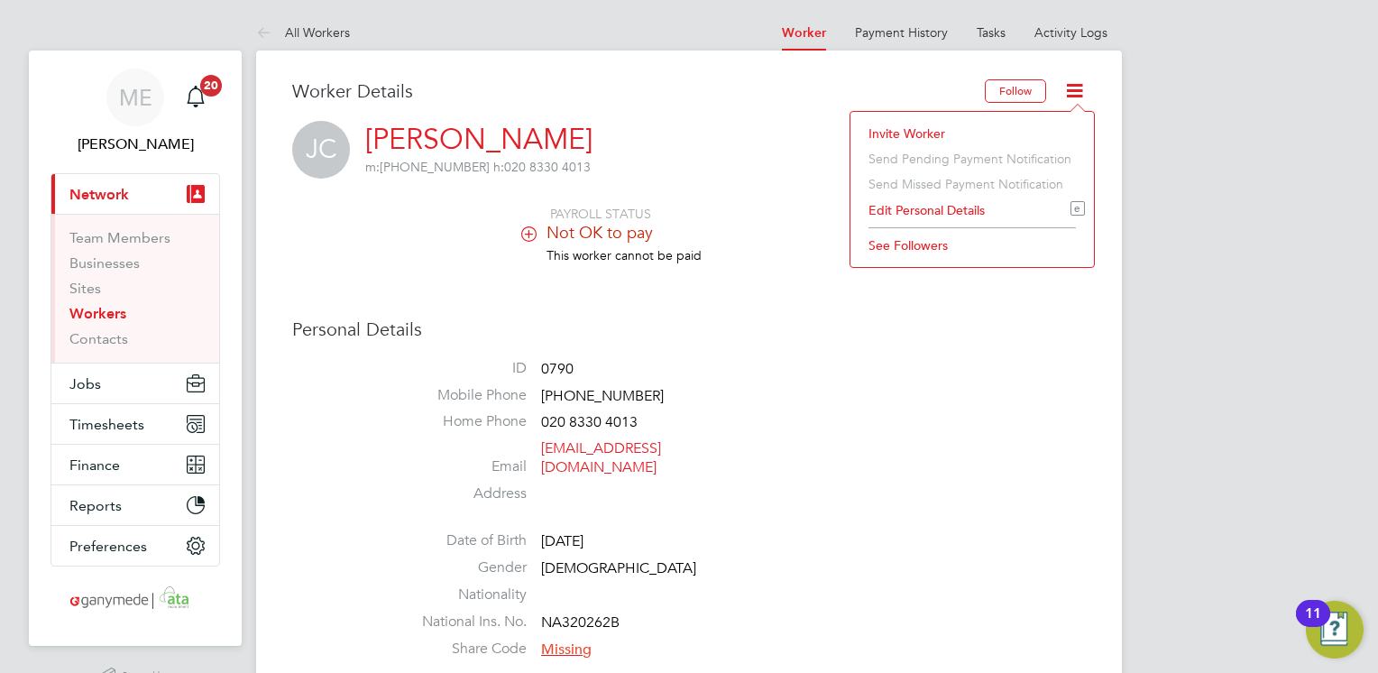
click at [907, 130] on li "Invite Worker" at bounding box center [972, 133] width 225 height 25
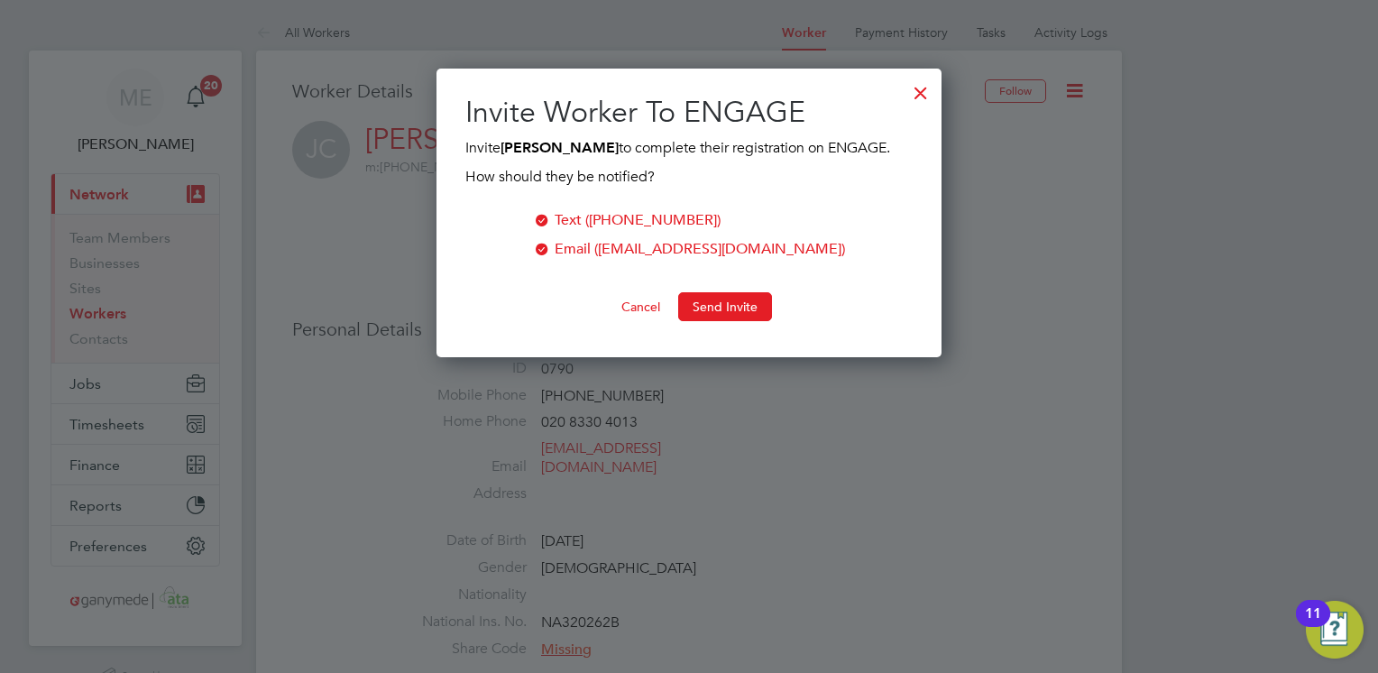
scroll to position [289, 506]
click at [713, 311] on button "Send Invite" at bounding box center [725, 306] width 94 height 29
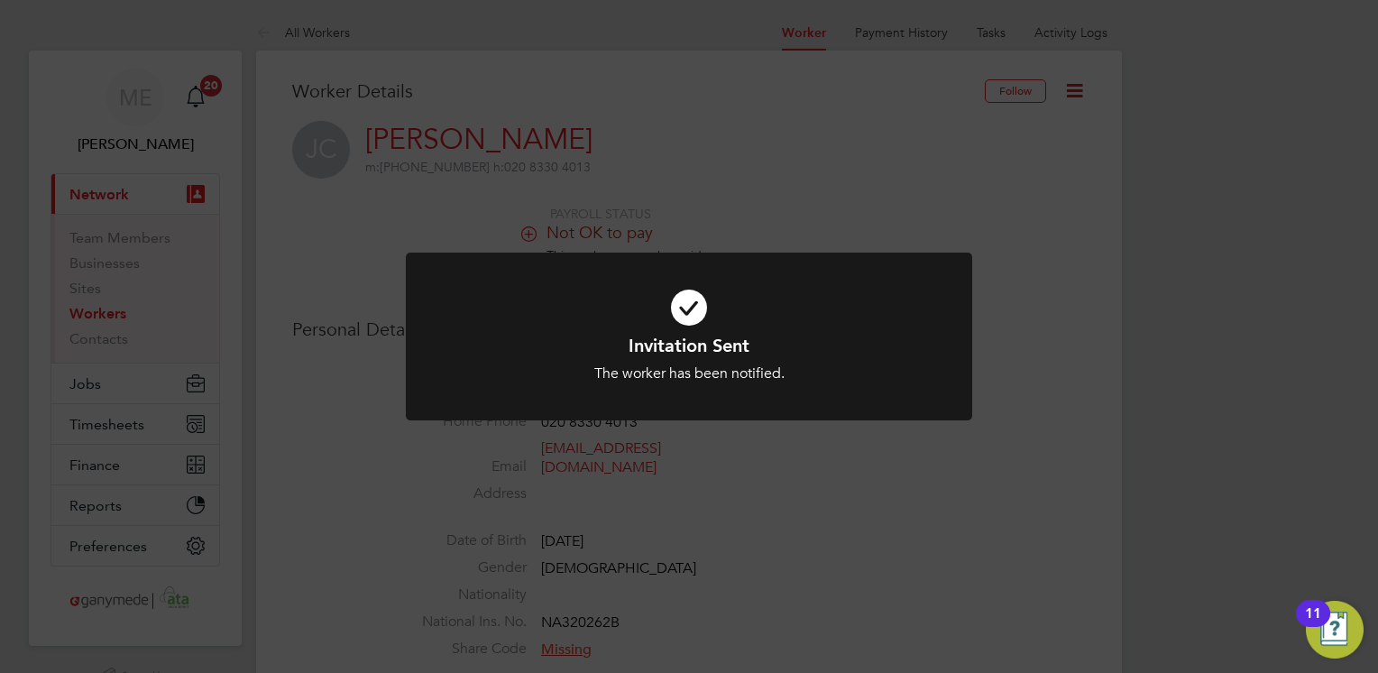
click at [598, 384] on div at bounding box center [689, 337] width 566 height 169
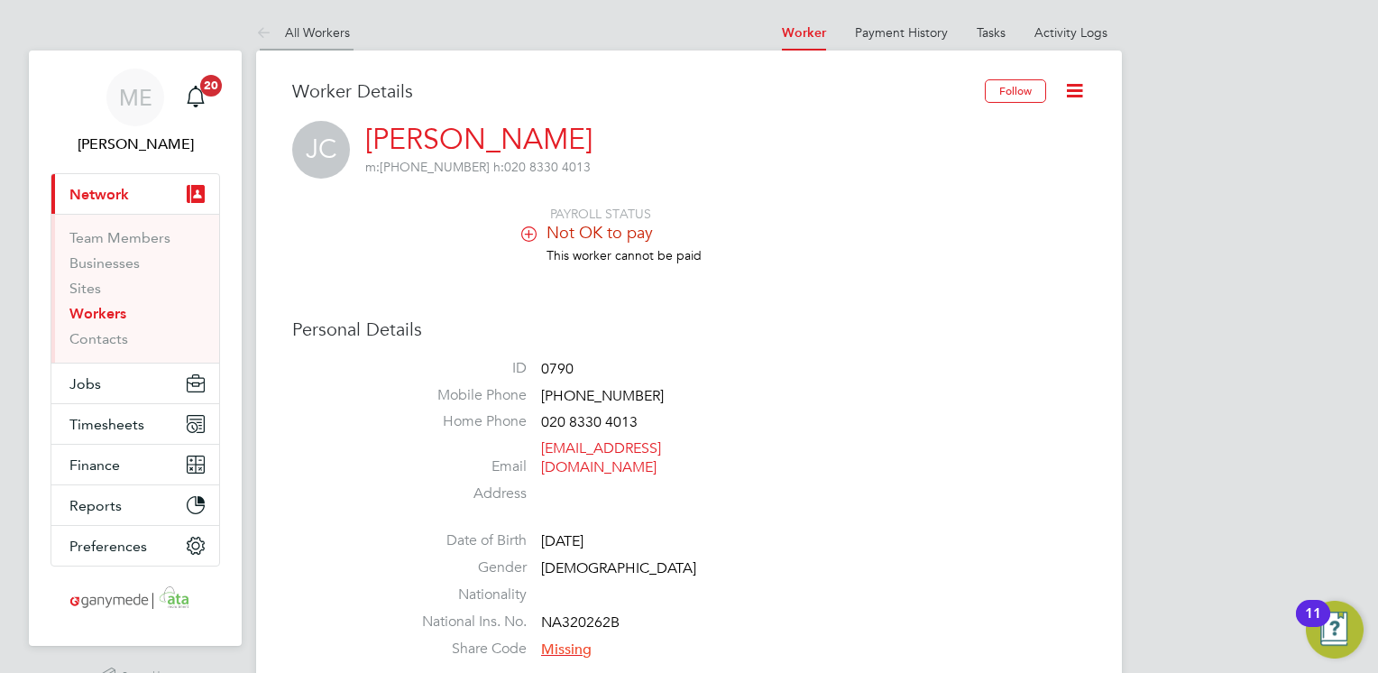
click at [270, 38] on icon at bounding box center [267, 34] width 23 height 23
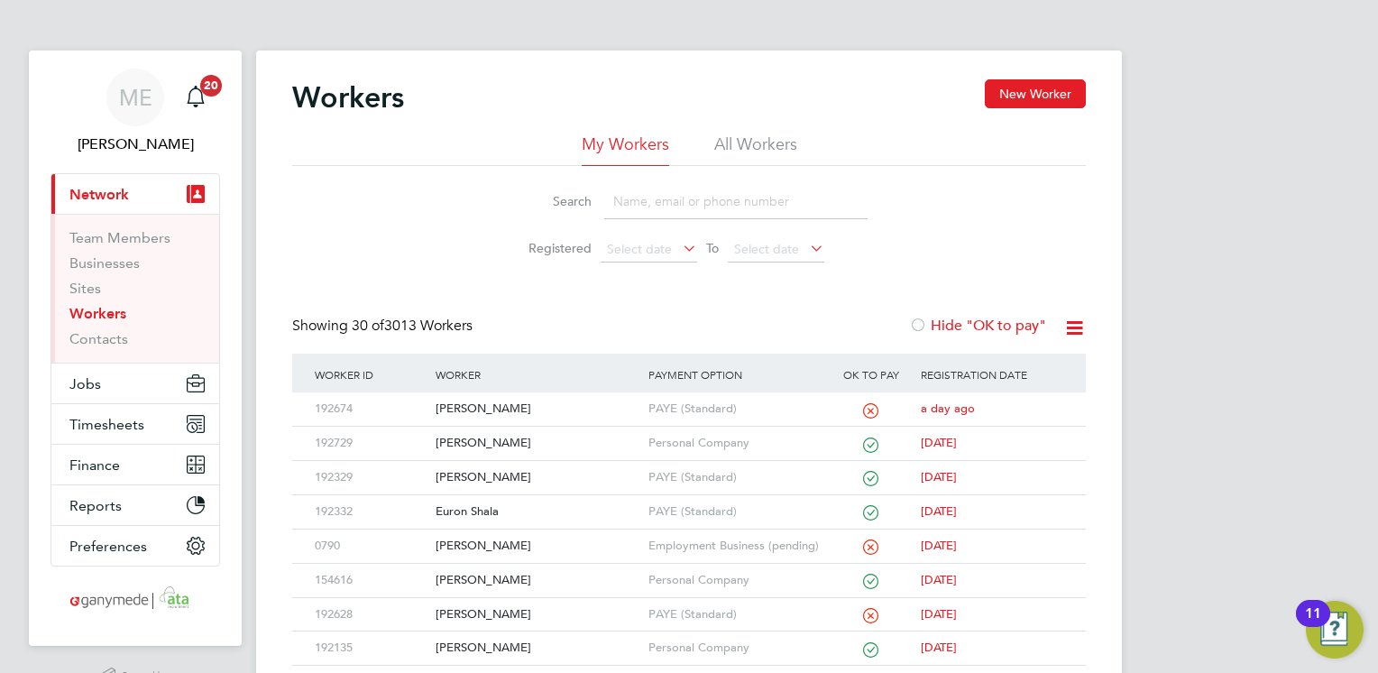
click at [624, 189] on input at bounding box center [735, 201] width 263 height 35
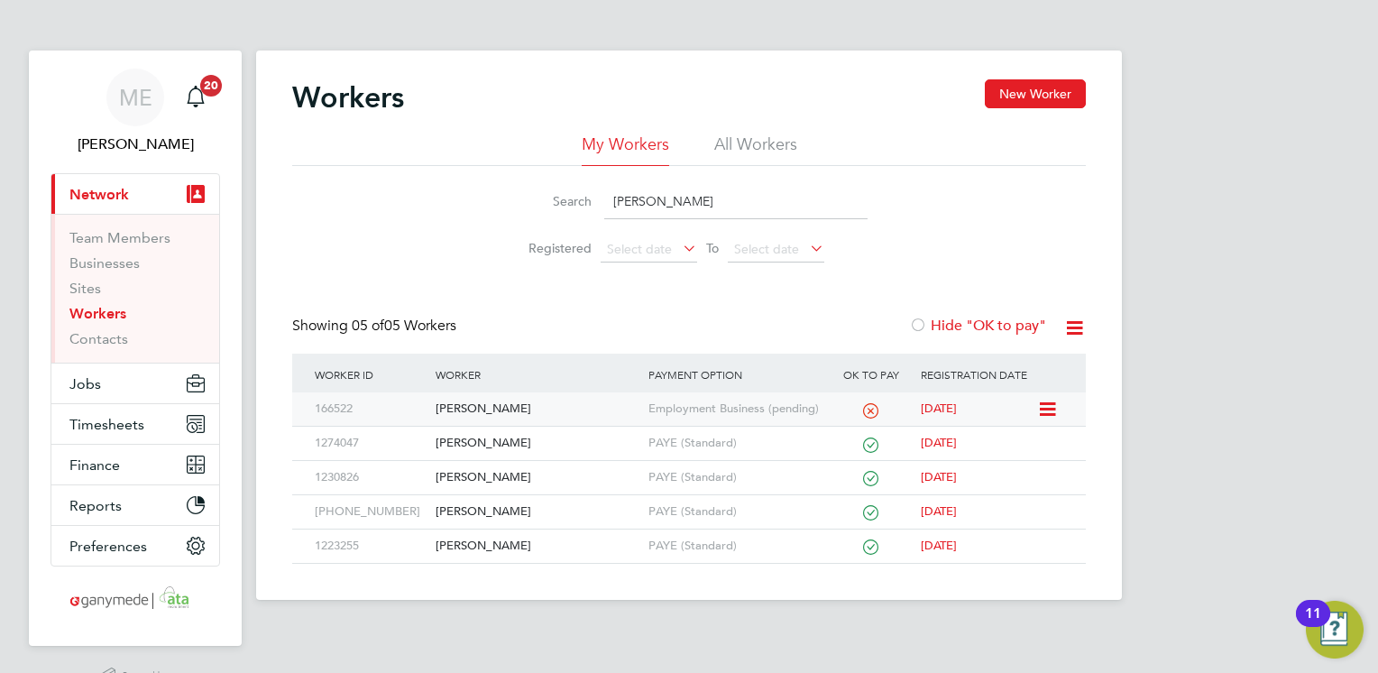
type input "shane"
click at [575, 419] on div "[PERSON_NAME]" at bounding box center [537, 408] width 212 height 33
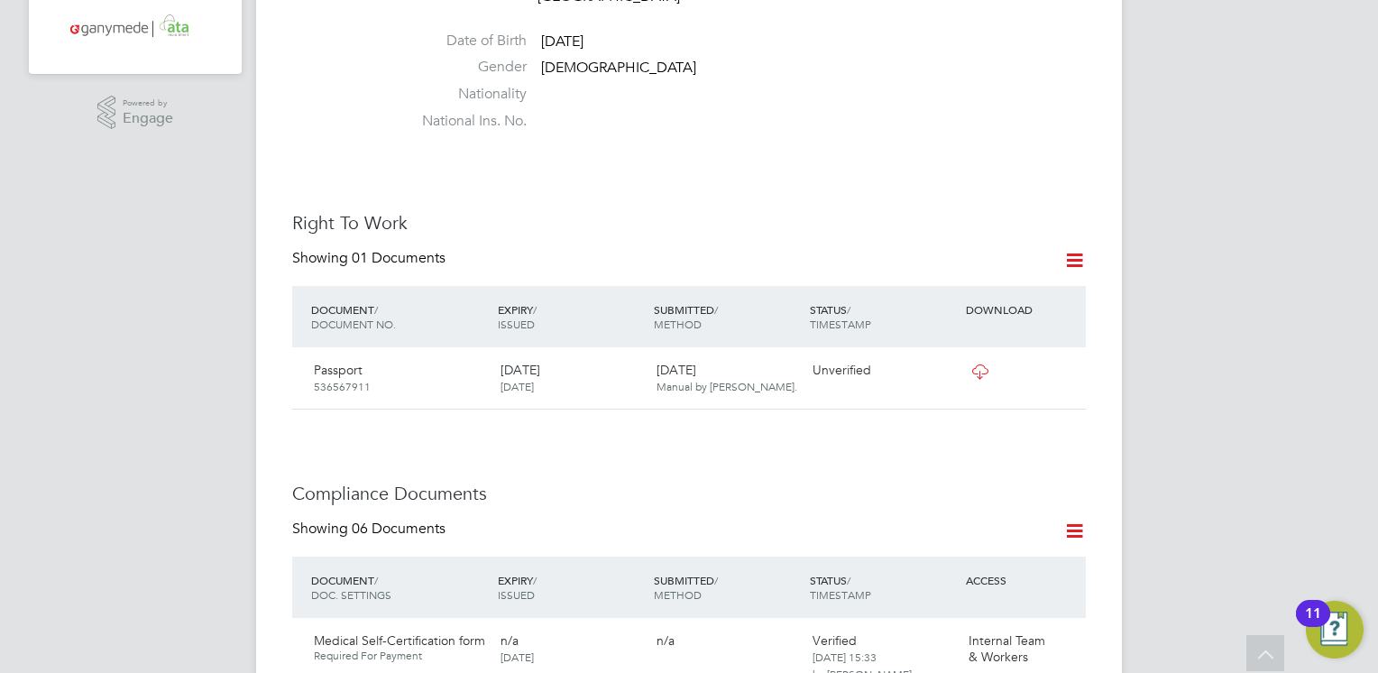
scroll to position [577, 0]
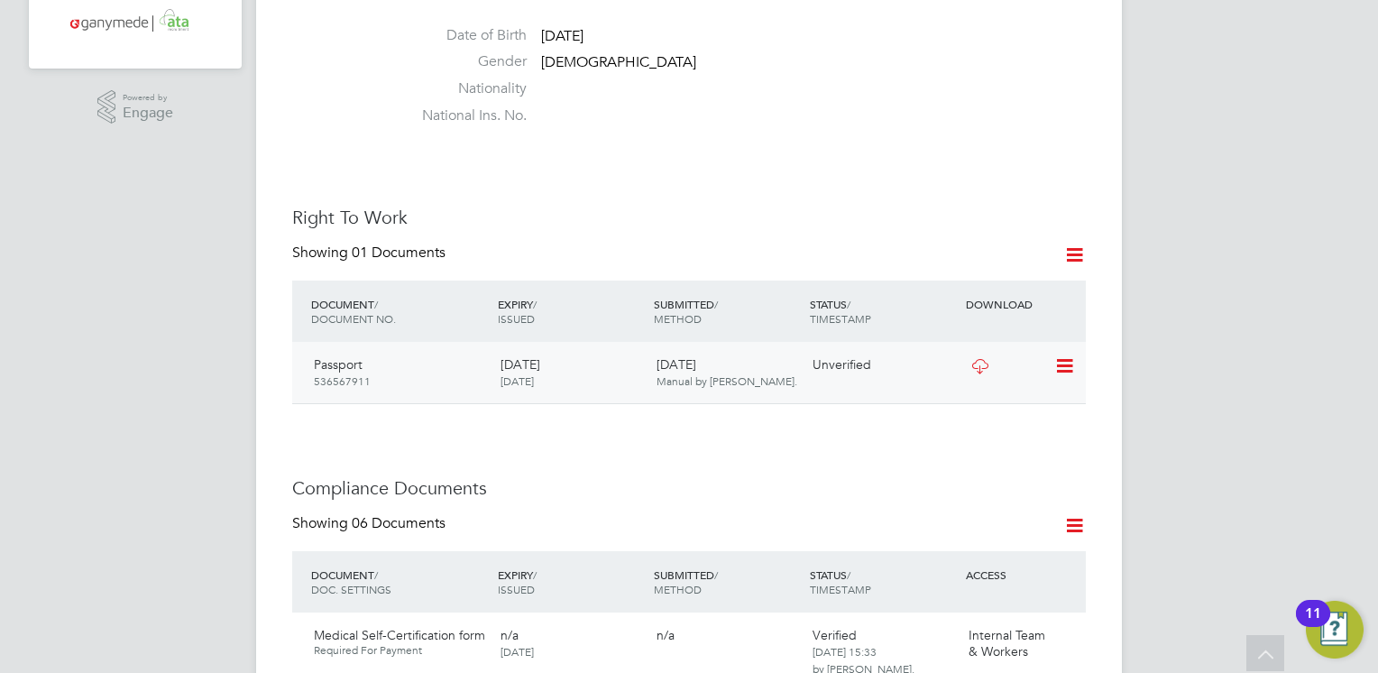
click at [980, 359] on icon at bounding box center [980, 366] width 23 height 14
click at [1063, 355] on icon at bounding box center [1063, 366] width 18 height 22
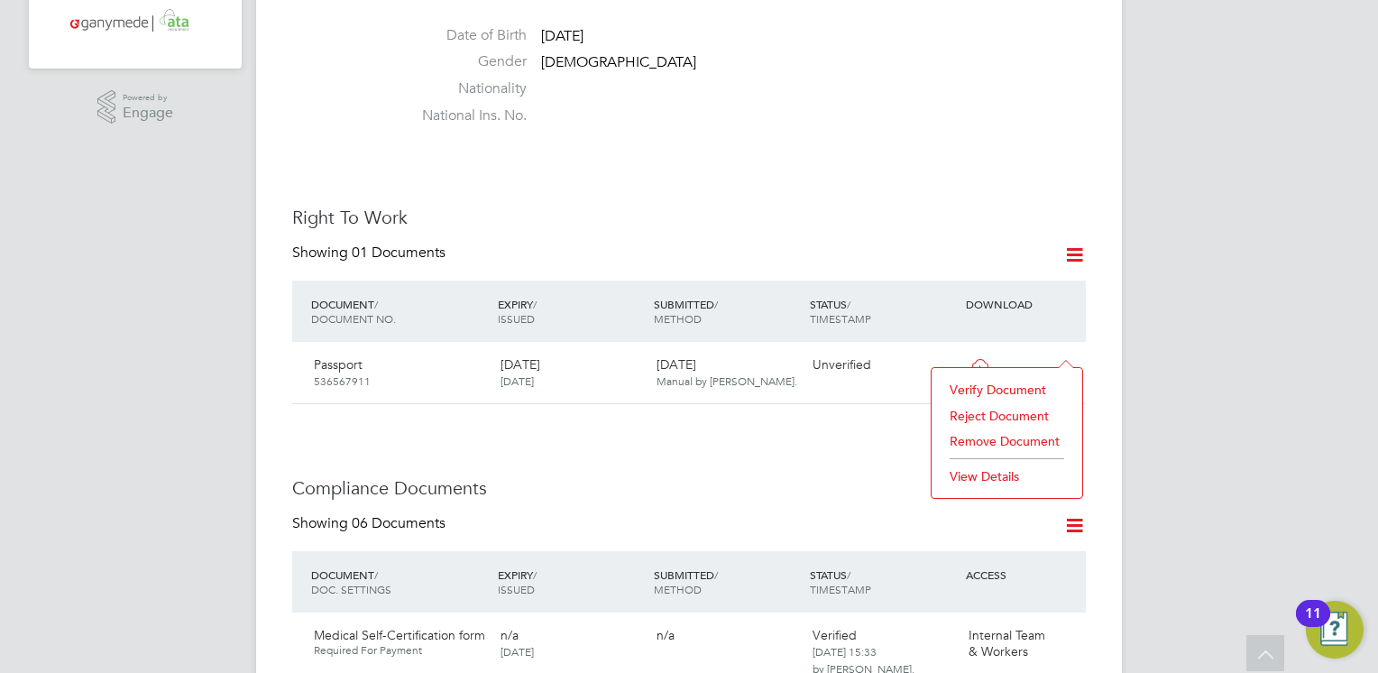
click at [974, 386] on li "Verify Document" at bounding box center [1007, 389] width 133 height 25
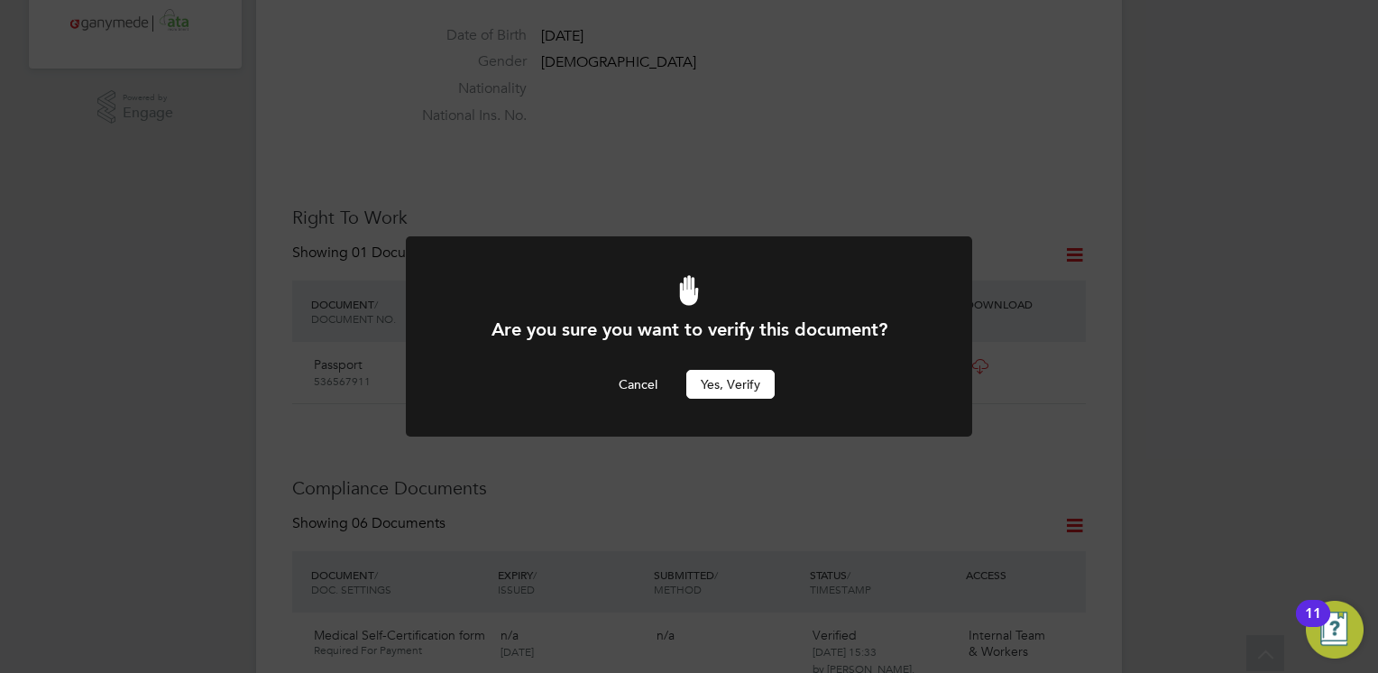
click at [741, 382] on button "Yes, verify" at bounding box center [730, 384] width 88 height 29
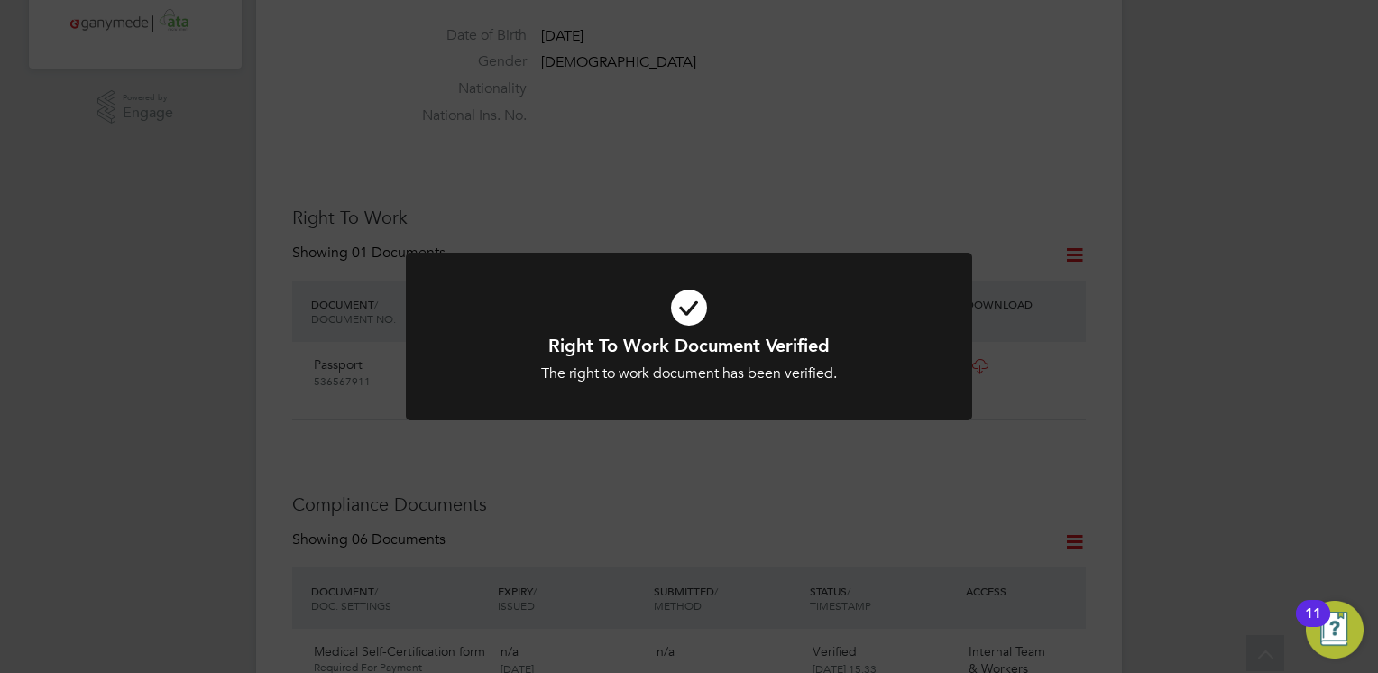
click at [724, 351] on h1 "Right To Work Document Verified" at bounding box center [689, 345] width 469 height 23
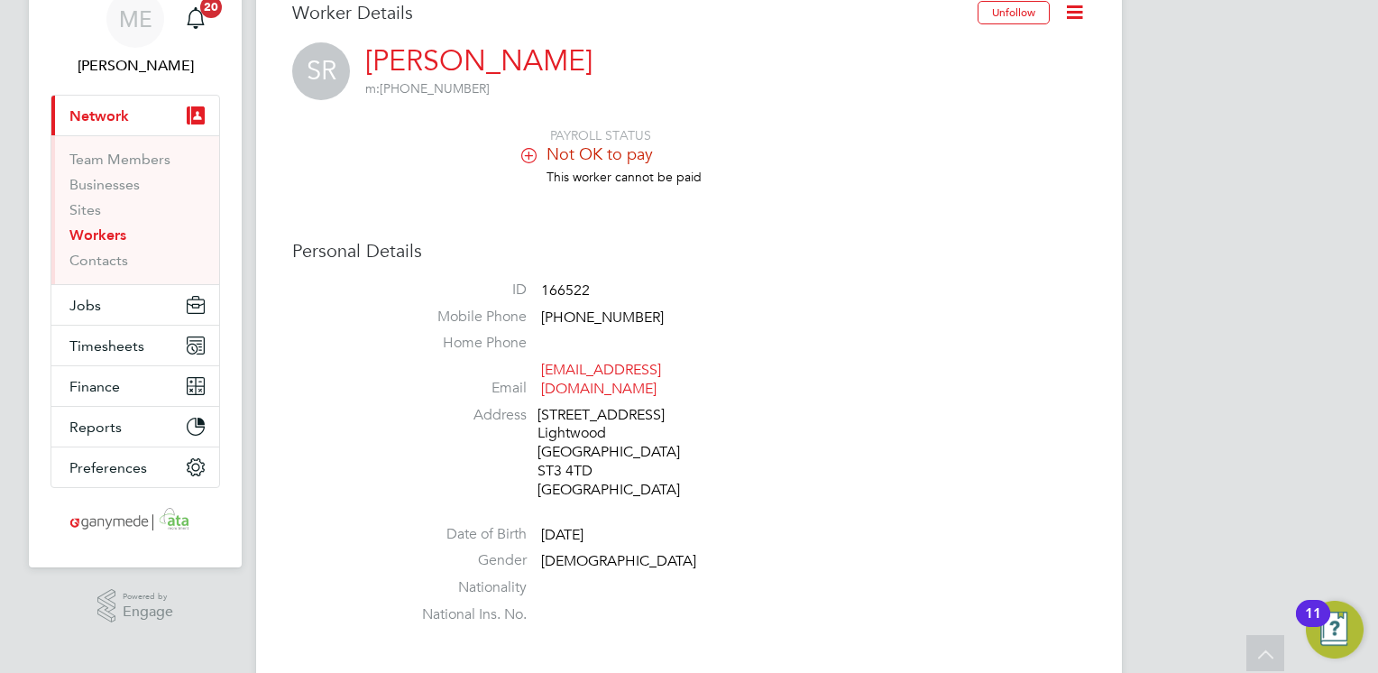
scroll to position [0, 0]
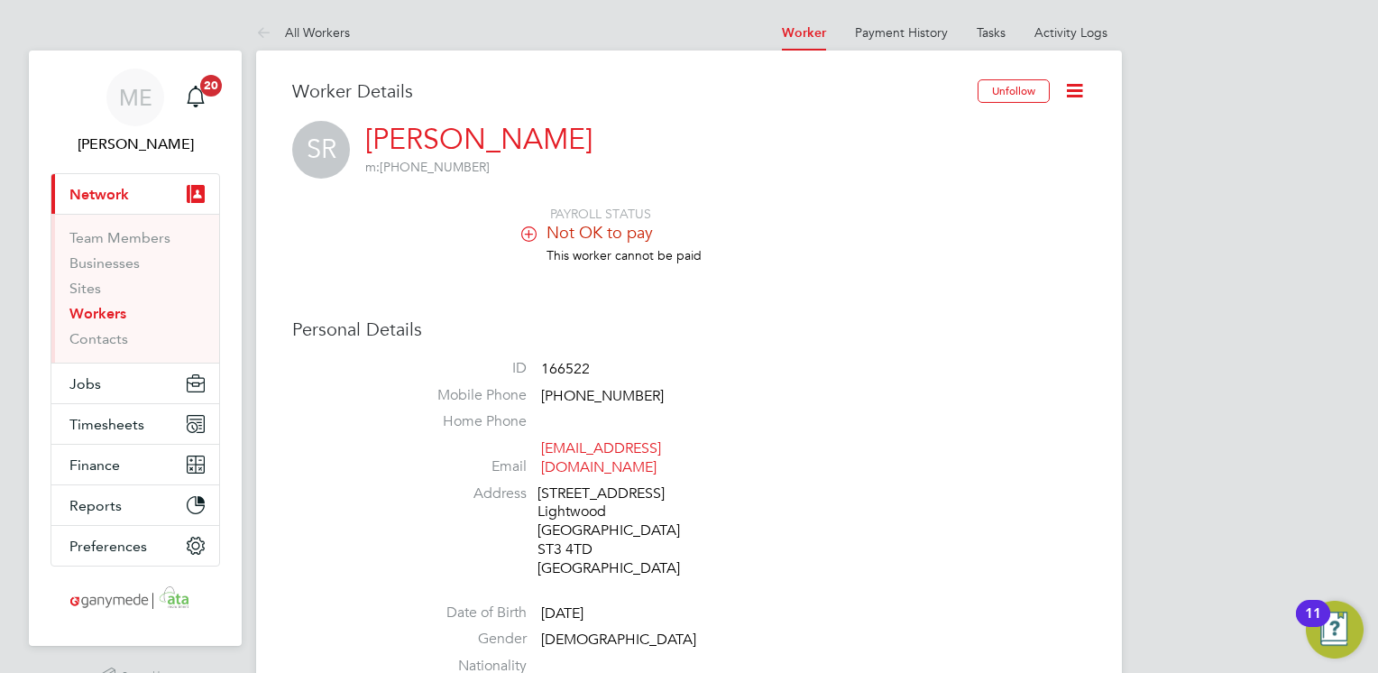
click at [574, 235] on span "Not OK to pay" at bounding box center [600, 232] width 106 height 21
click at [526, 235] on icon at bounding box center [529, 233] width 14 height 14
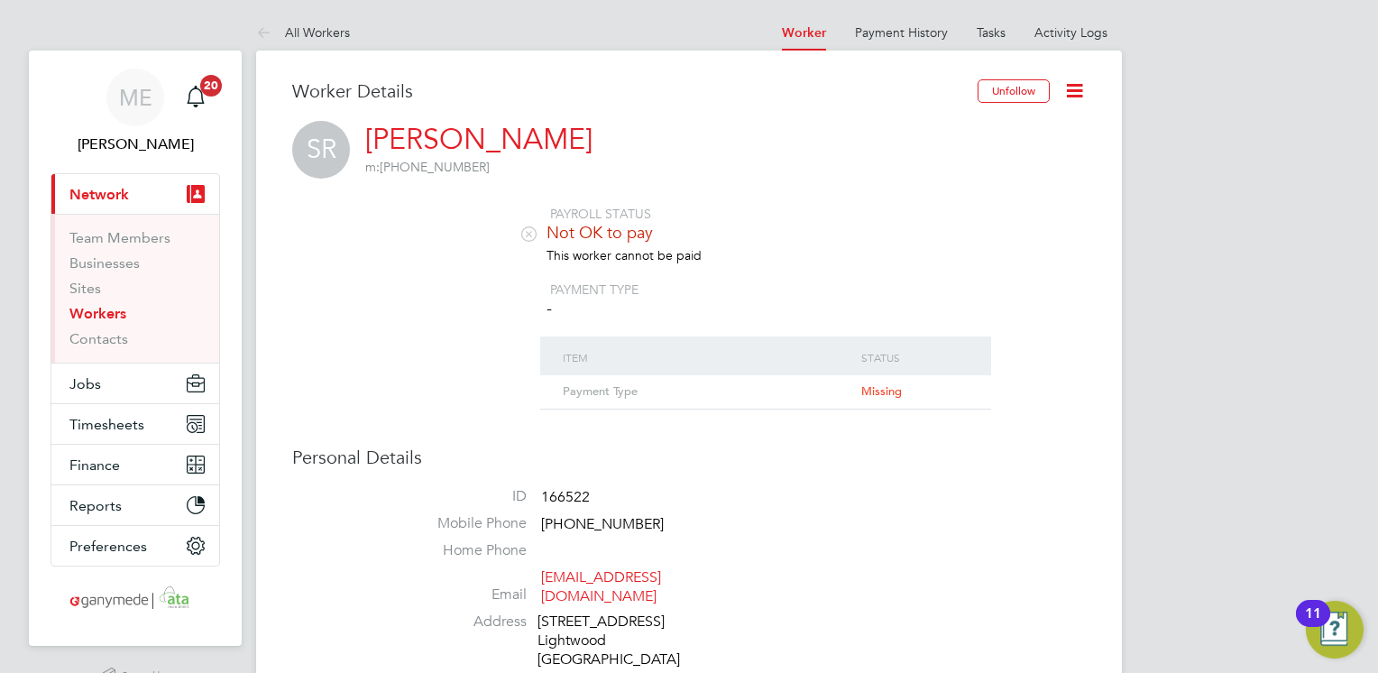
click at [495, 300] on li "-" at bounding box center [742, 308] width 685 height 21
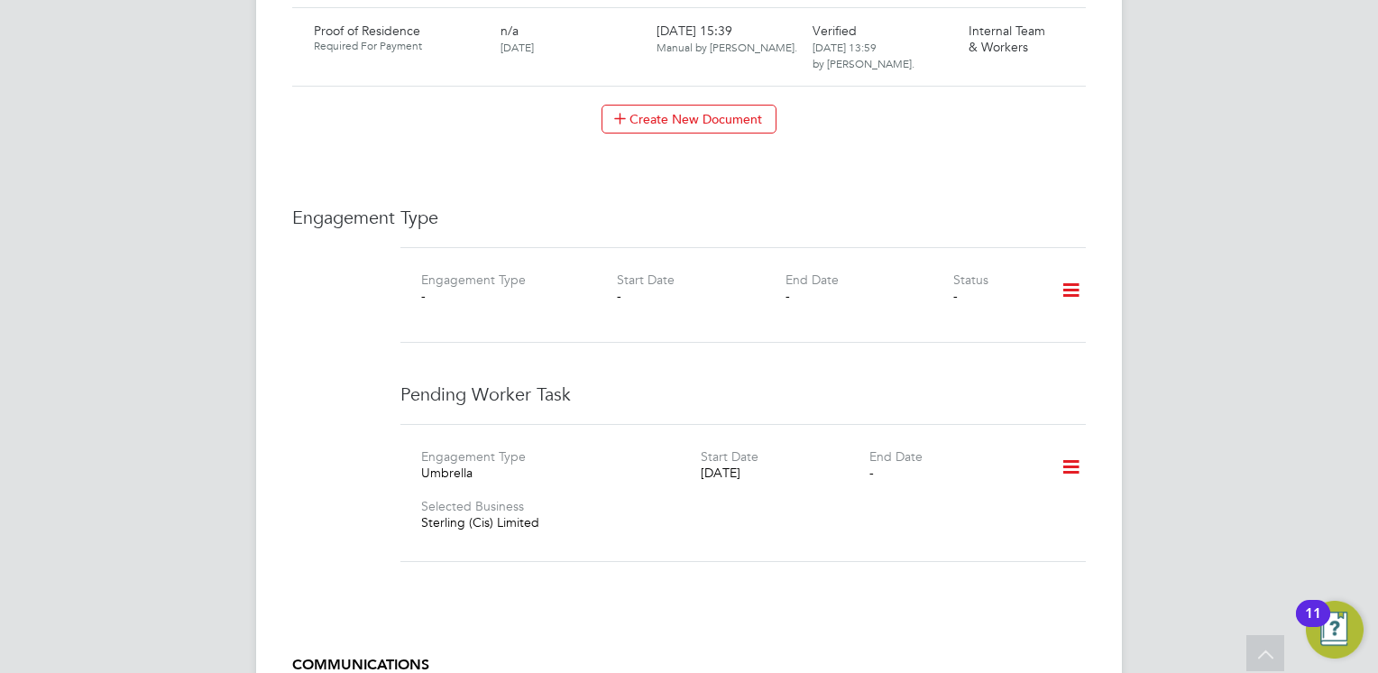
scroll to position [1721, 0]
click at [1068, 271] on icon at bounding box center [1071, 291] width 32 height 41
click at [918, 346] on li "Add Engagement Type" at bounding box center [979, 349] width 205 height 25
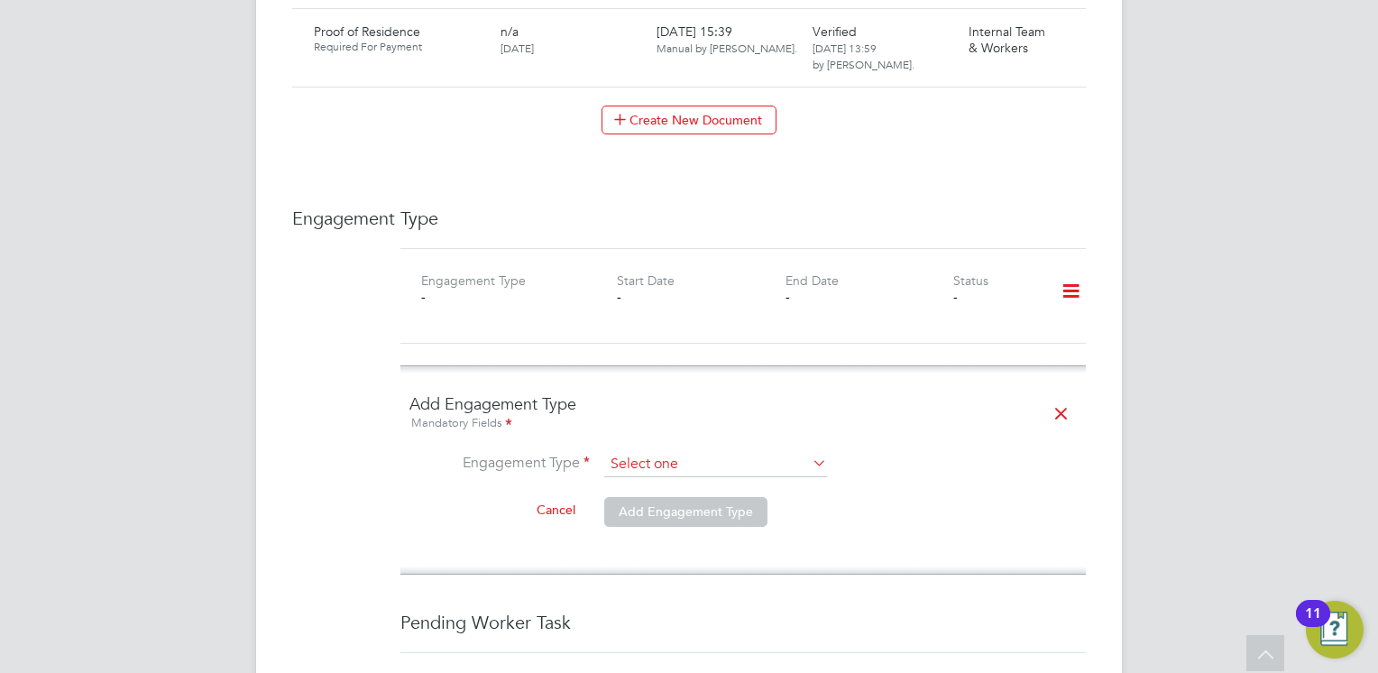
click at [631, 452] on input at bounding box center [715, 464] width 223 height 25
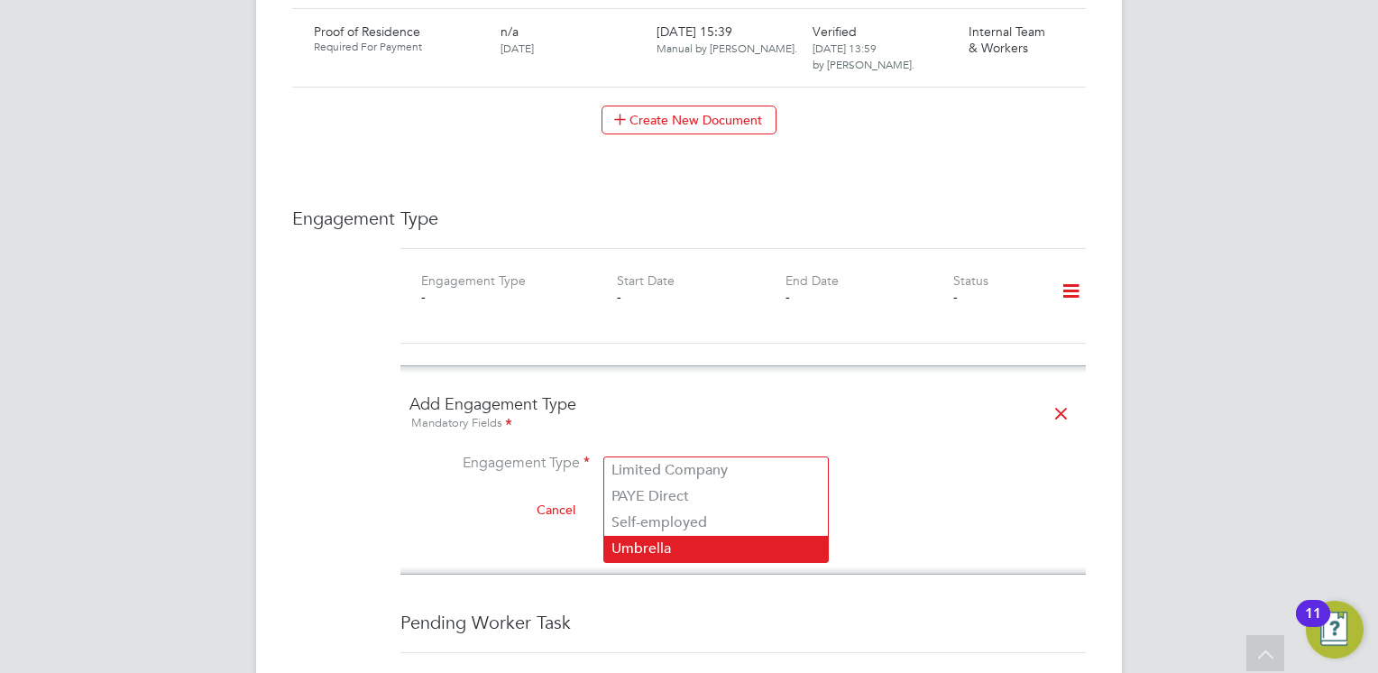
click at [639, 539] on li "Umbrella" at bounding box center [716, 549] width 224 height 26
type input "Umbrella"
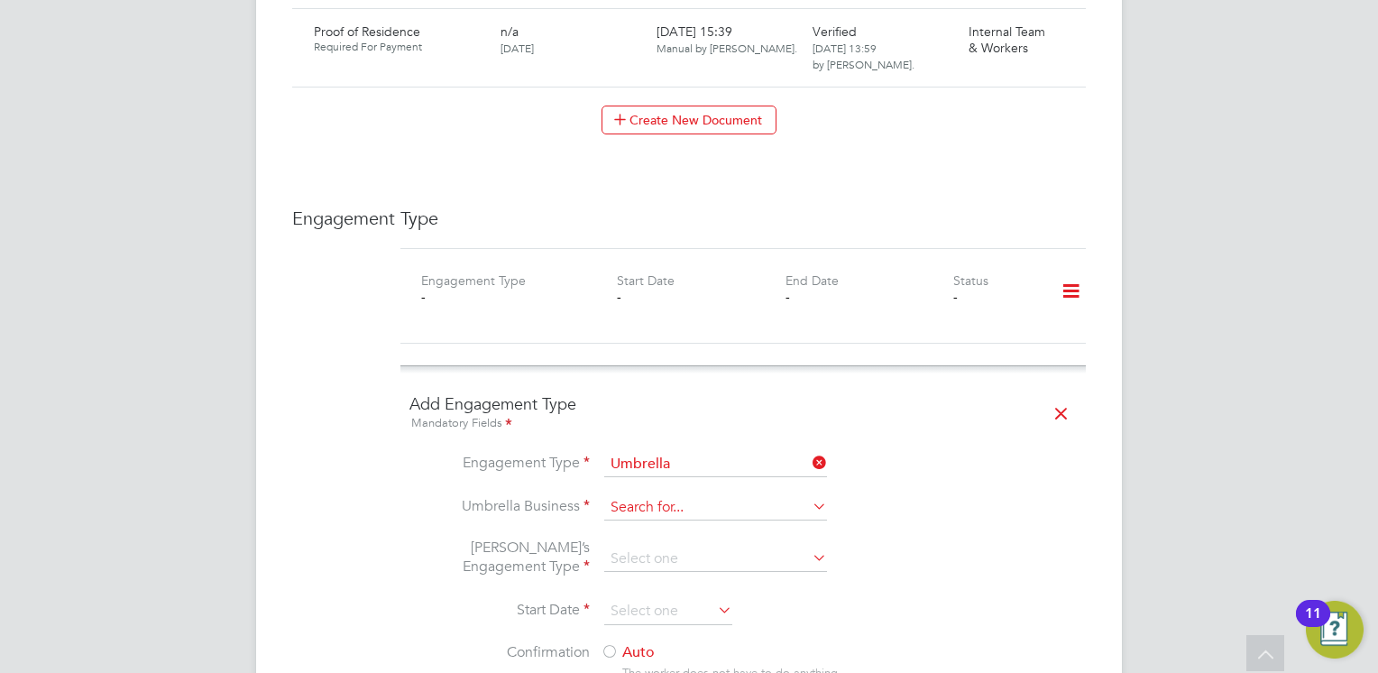
click at [642, 495] on input at bounding box center [715, 507] width 223 height 25
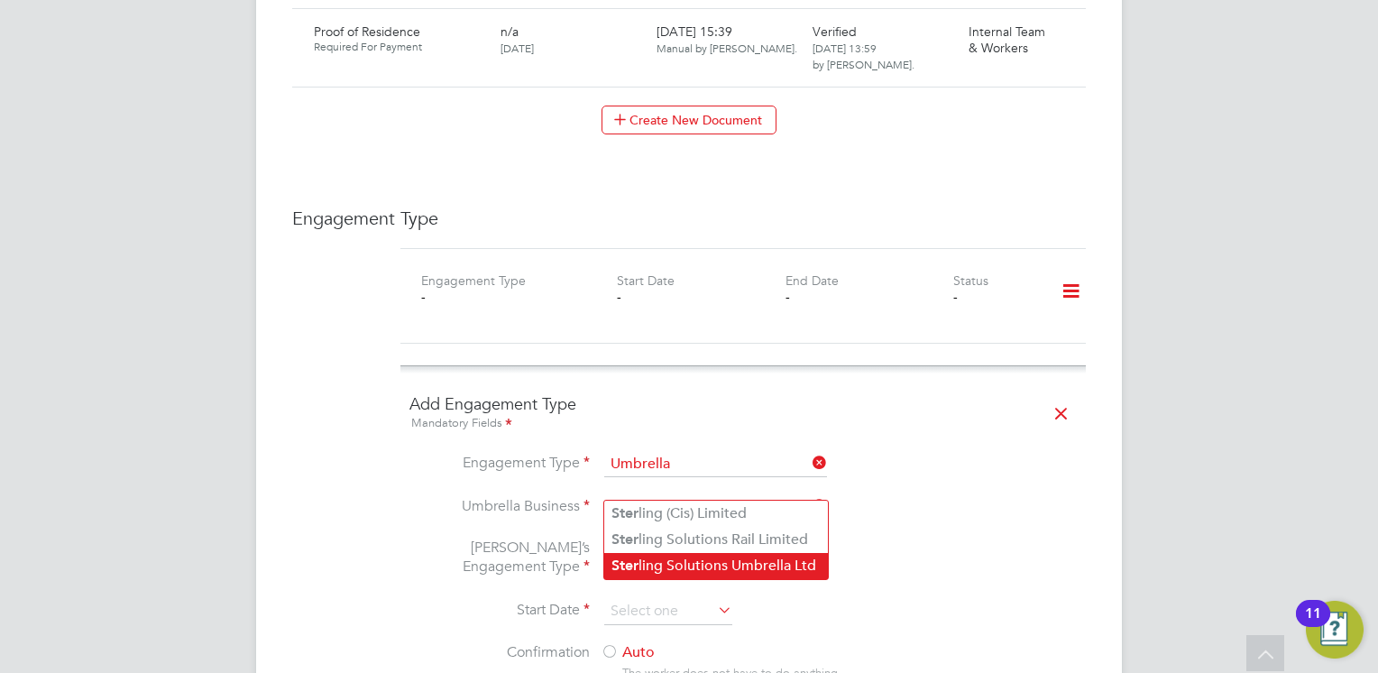
click at [652, 568] on li "Ster ling Solutions Umbrella Ltd" at bounding box center [716, 566] width 224 height 26
type input "Sterling Solutions Umbrella Ltd"
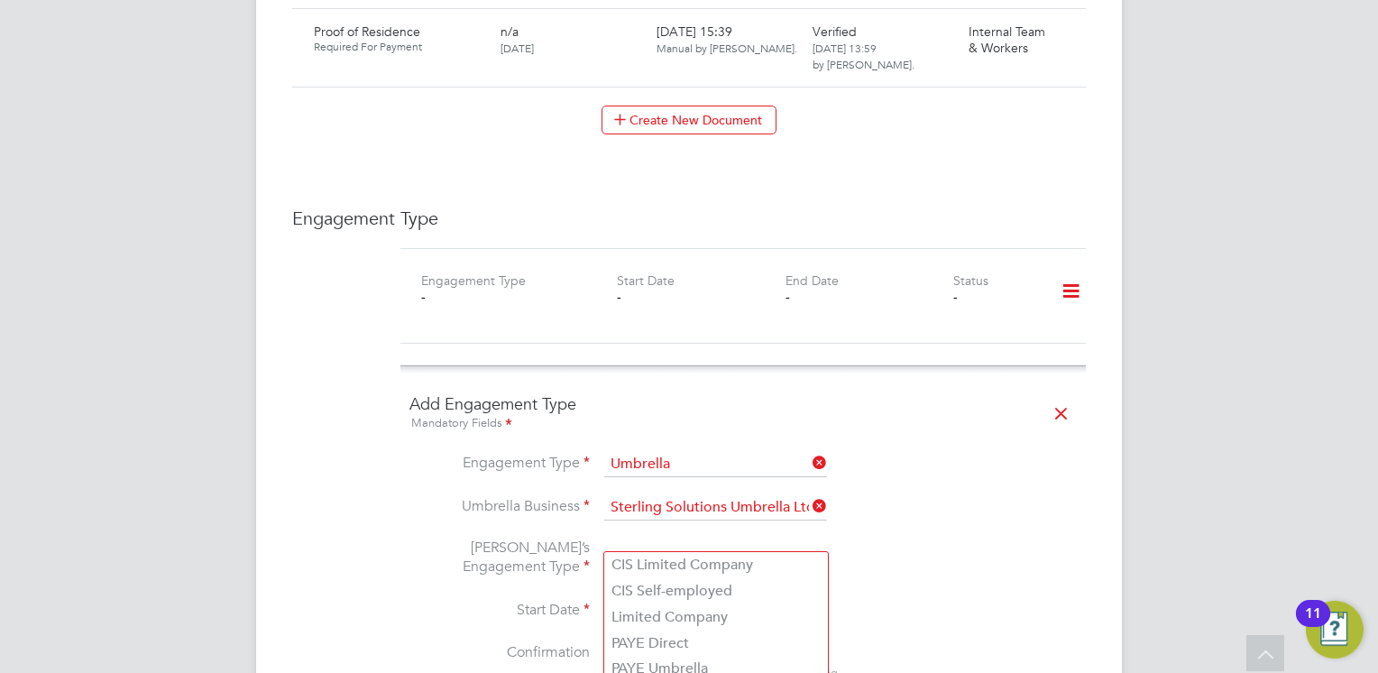
click at [637, 547] on input at bounding box center [715, 559] width 223 height 25
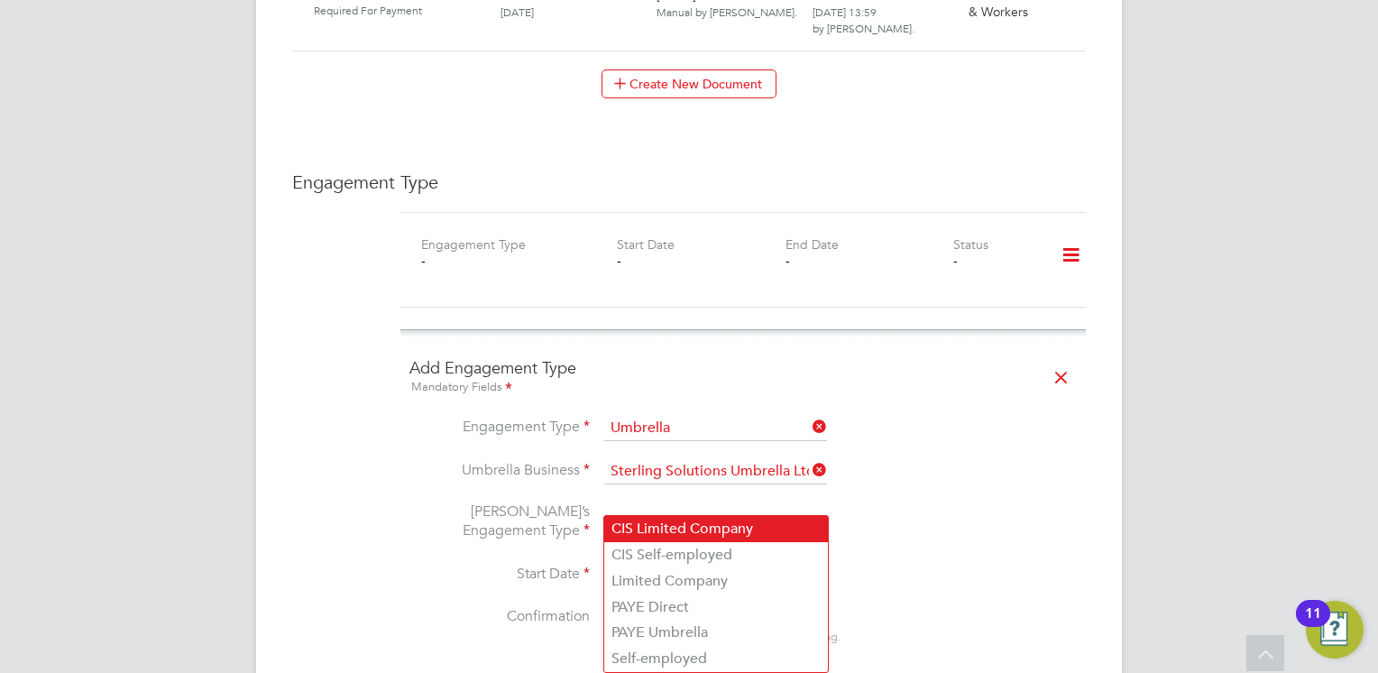
scroll to position [1793, 0]
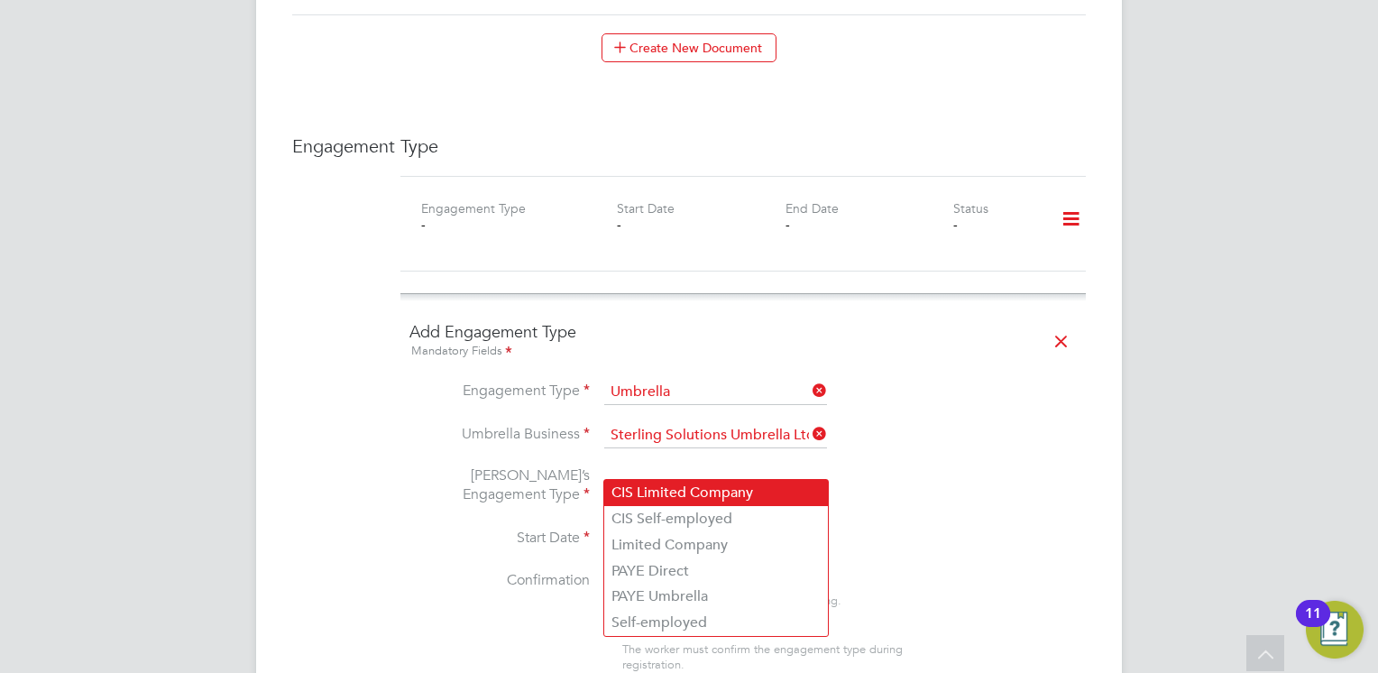
click at [640, 482] on li "CIS Limited Company" at bounding box center [716, 493] width 224 height 26
type input "CIS Limited Company"
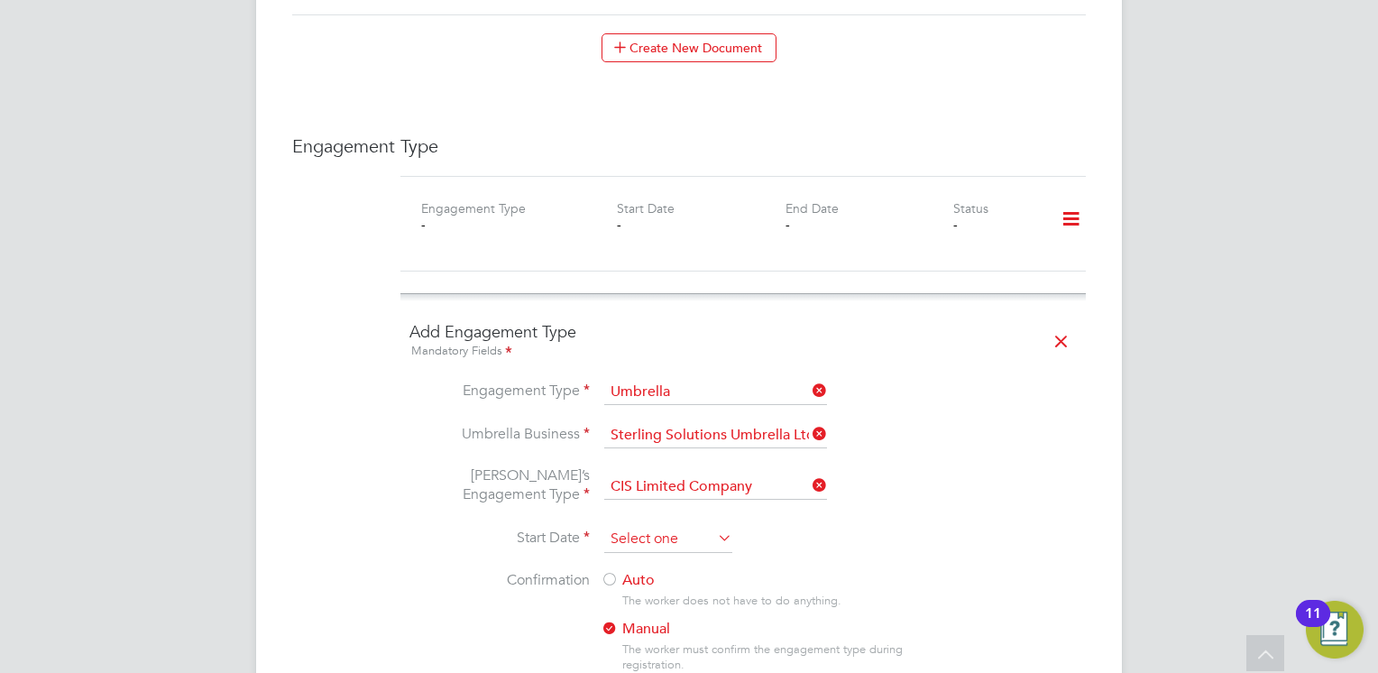
click at [628, 526] on input at bounding box center [668, 539] width 128 height 27
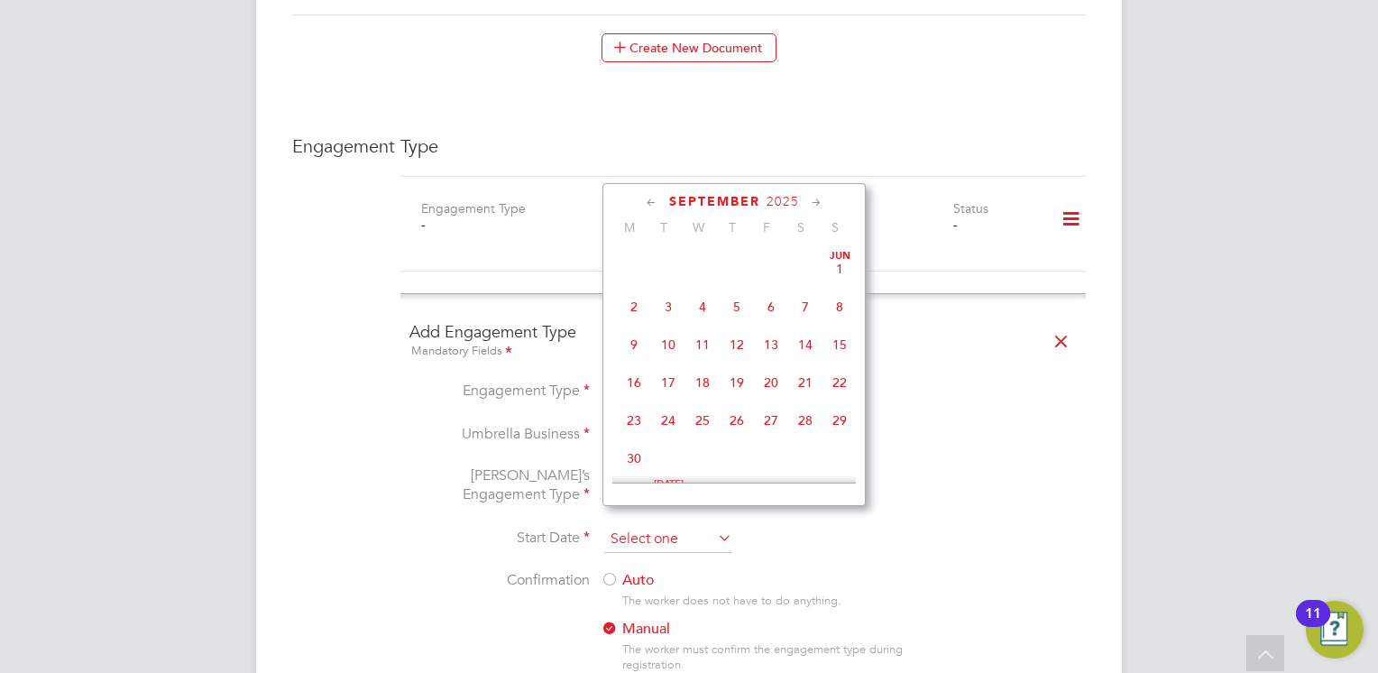
scroll to position [667, 0]
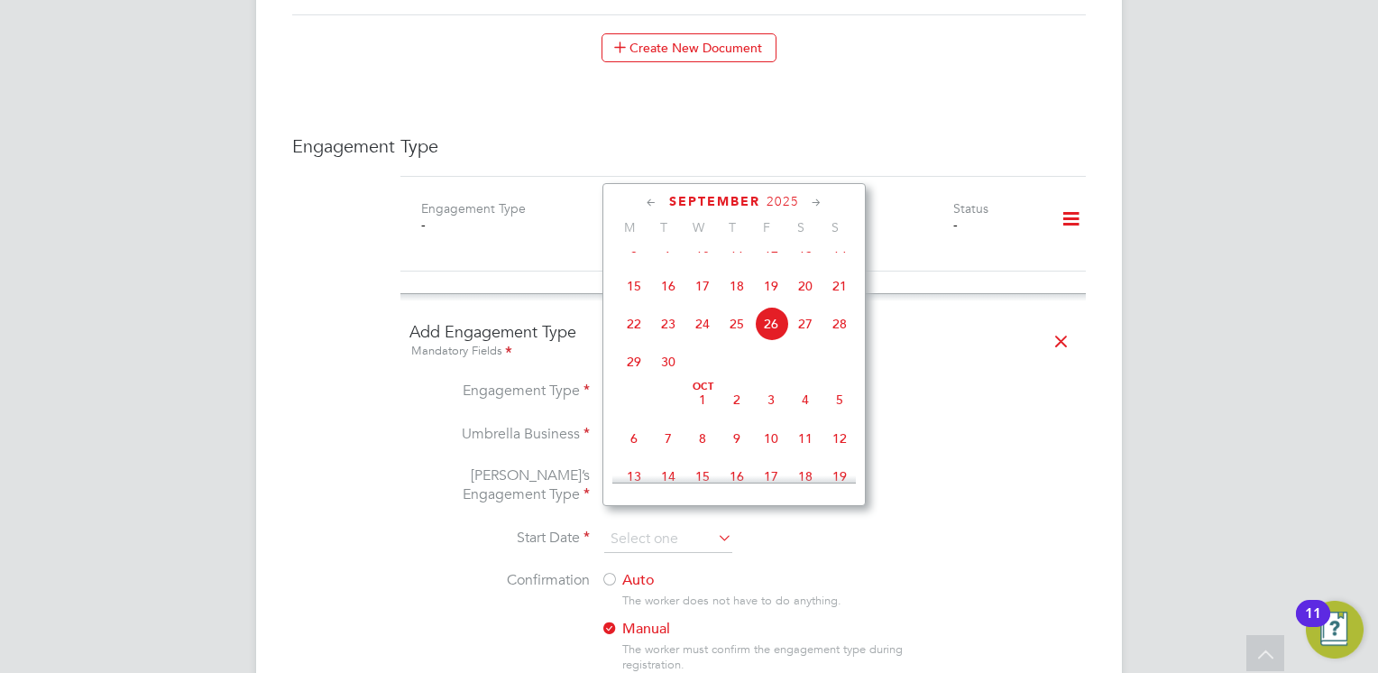
click at [765, 334] on span "26" at bounding box center [771, 324] width 34 height 34
type input "[DATE]"
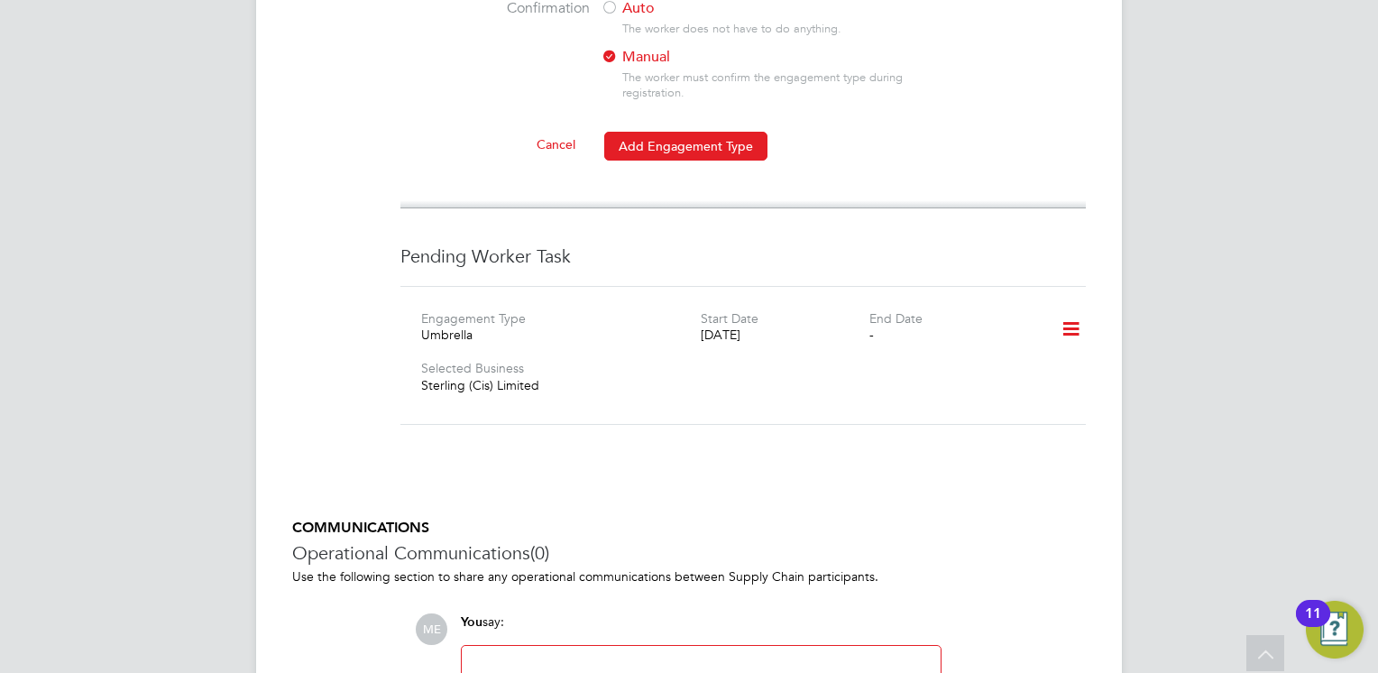
scroll to position [2406, 0]
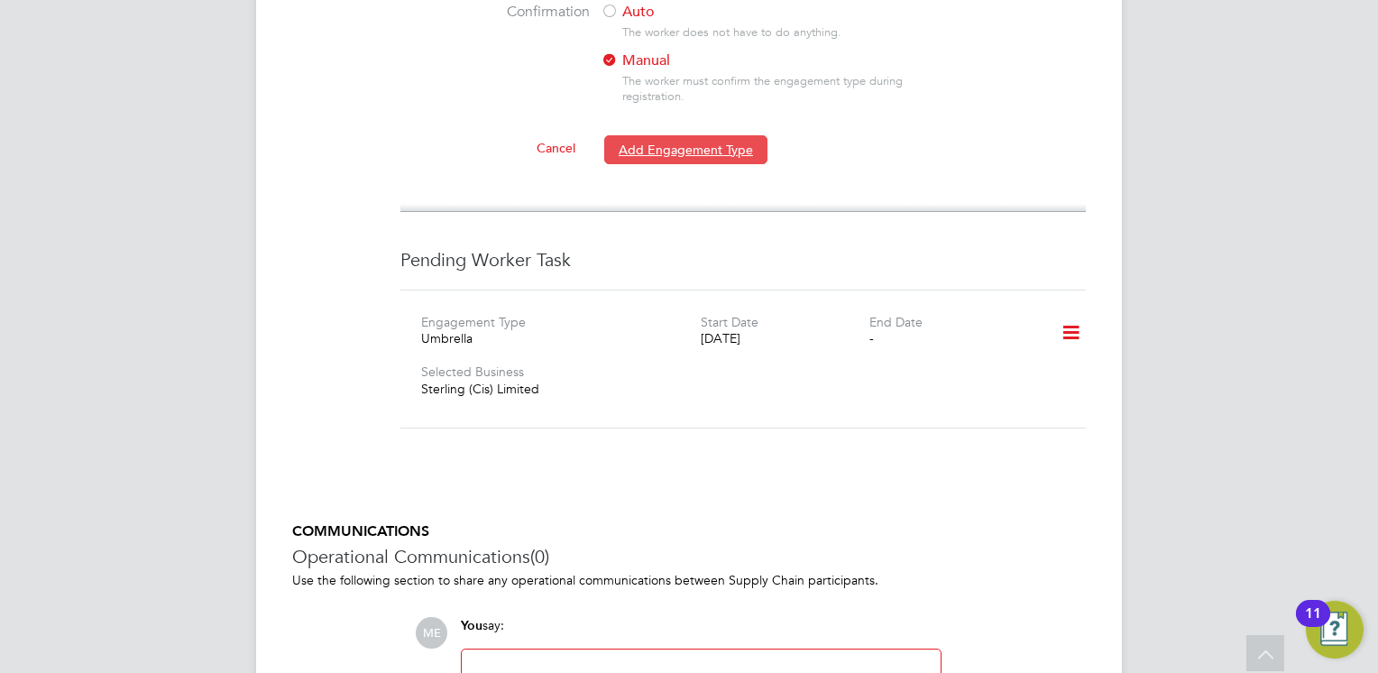
click at [641, 135] on button "Add Engagement Type" at bounding box center [685, 149] width 163 height 29
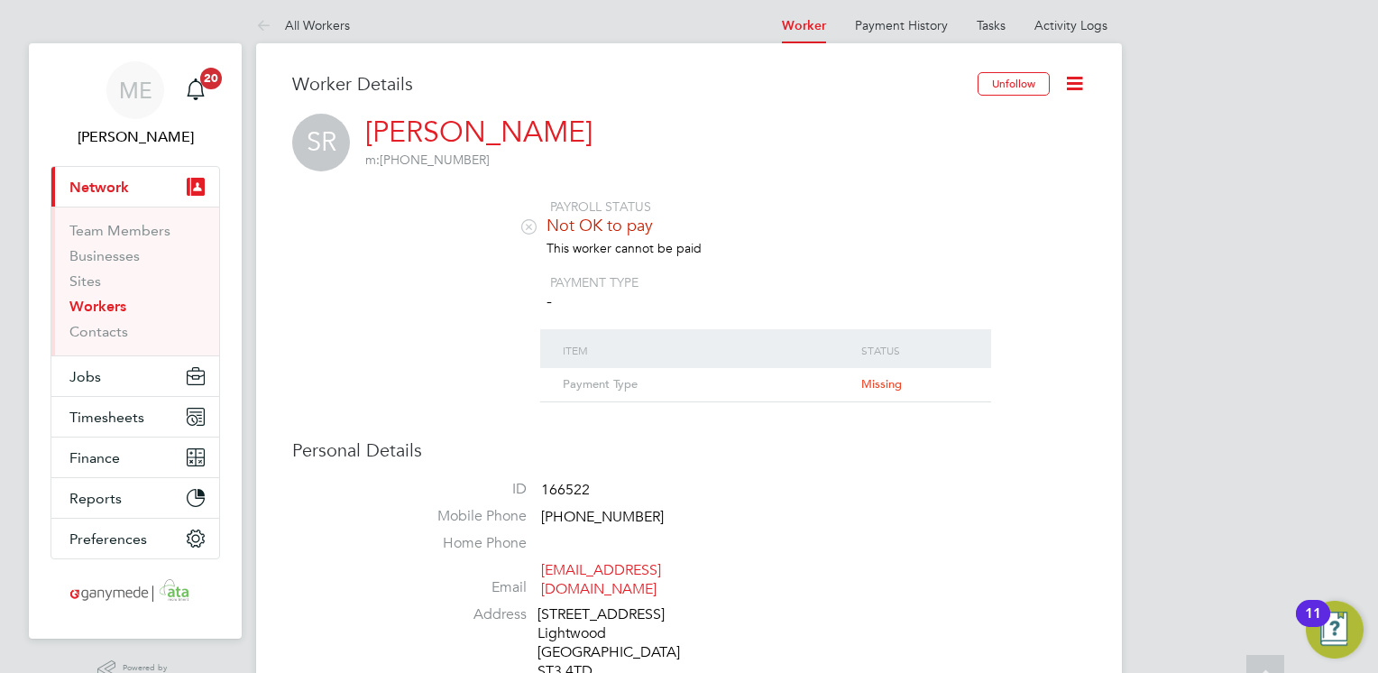
scroll to position [0, 0]
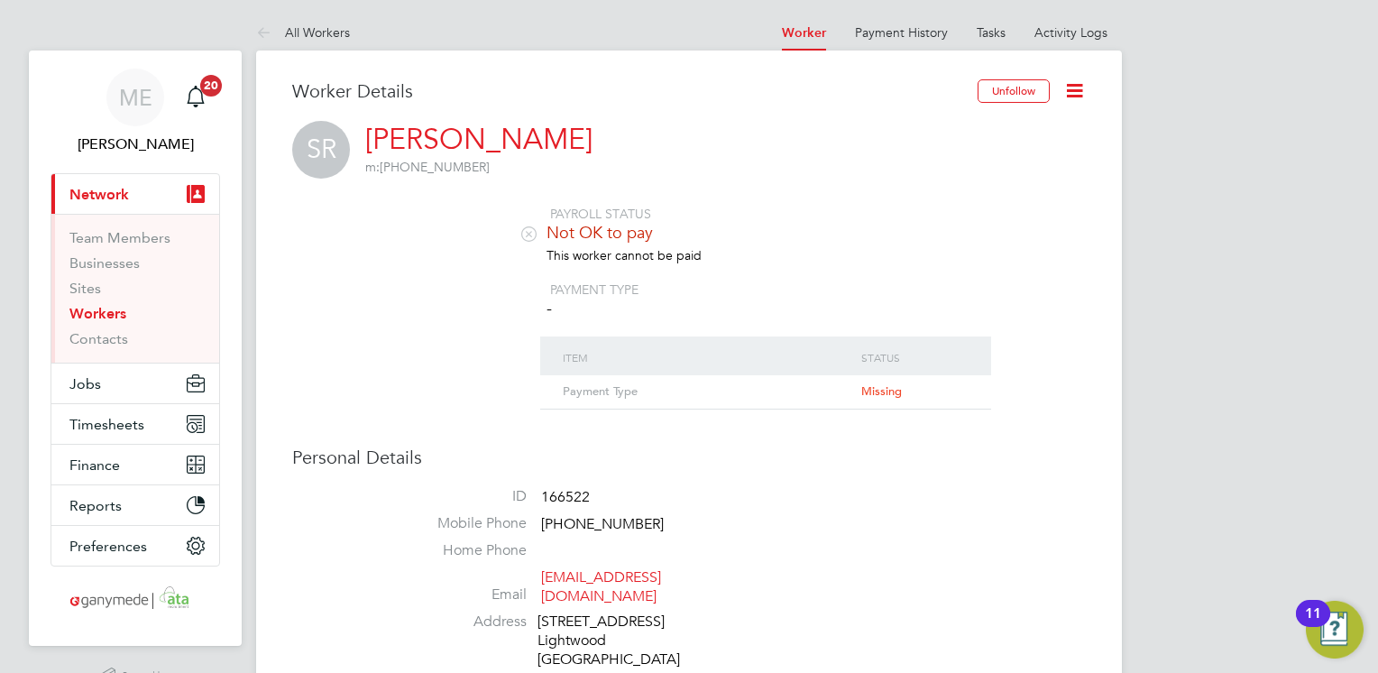
click at [419, 134] on link "[PERSON_NAME]" at bounding box center [478, 139] width 227 height 35
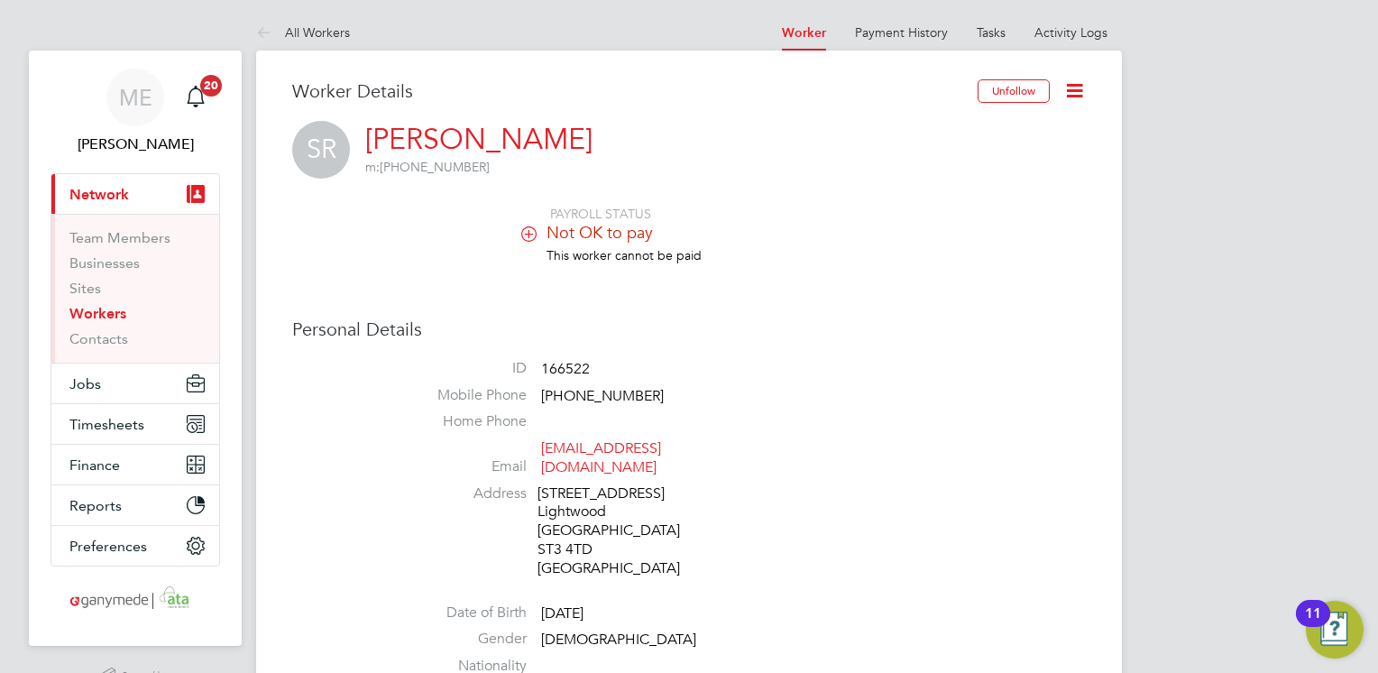
click at [566, 226] on span "Not OK to pay" at bounding box center [600, 232] width 106 height 21
click at [529, 240] on icon at bounding box center [529, 233] width 14 height 14
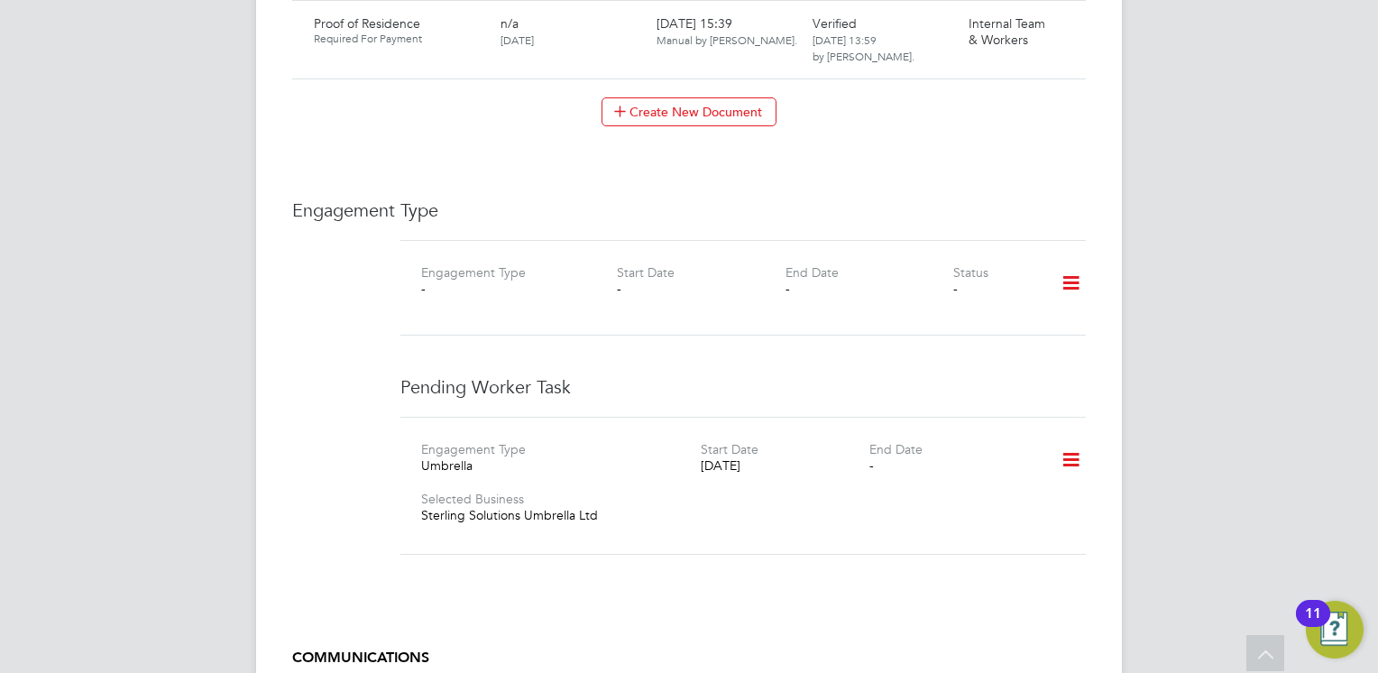
scroll to position [1732, 0]
click at [1072, 443] on icon at bounding box center [1071, 457] width 32 height 41
click at [1032, 482] on li "Edit" at bounding box center [1044, 489] width 69 height 25
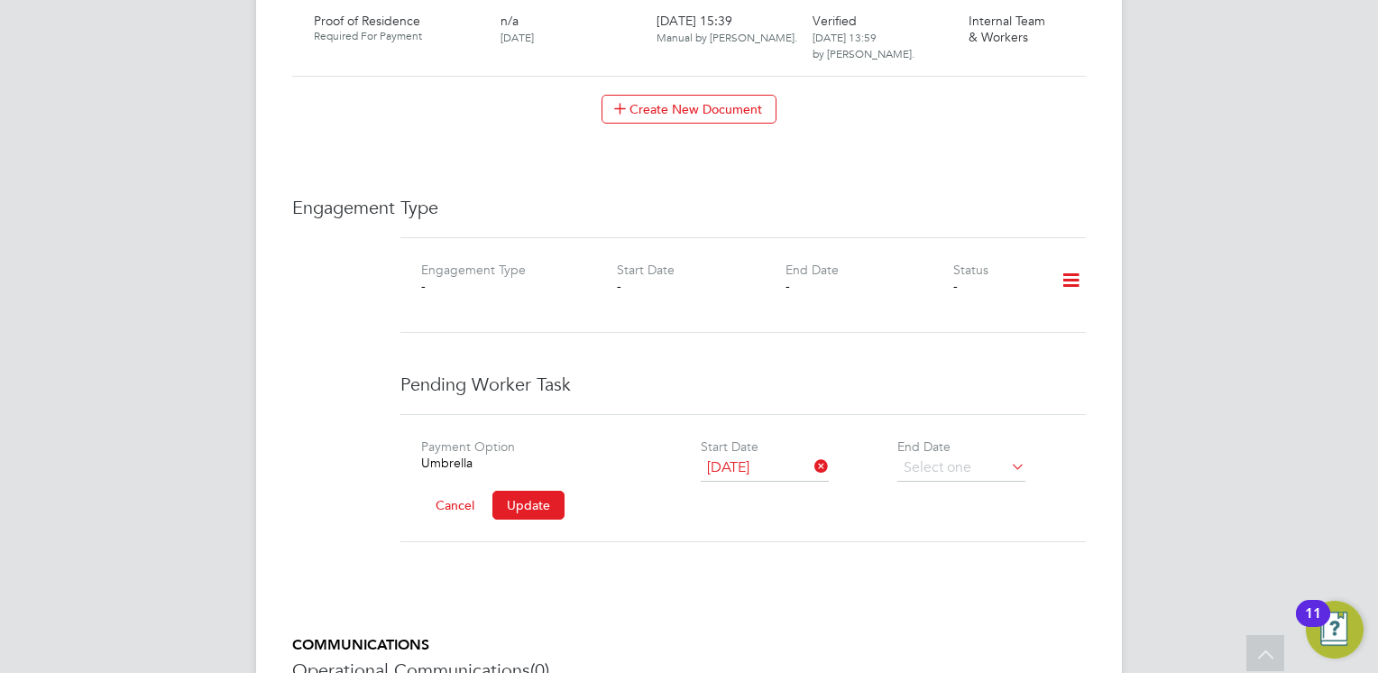
click at [446, 491] on button "Cancel" at bounding box center [455, 505] width 68 height 29
